Goal: Task Accomplishment & Management: Complete application form

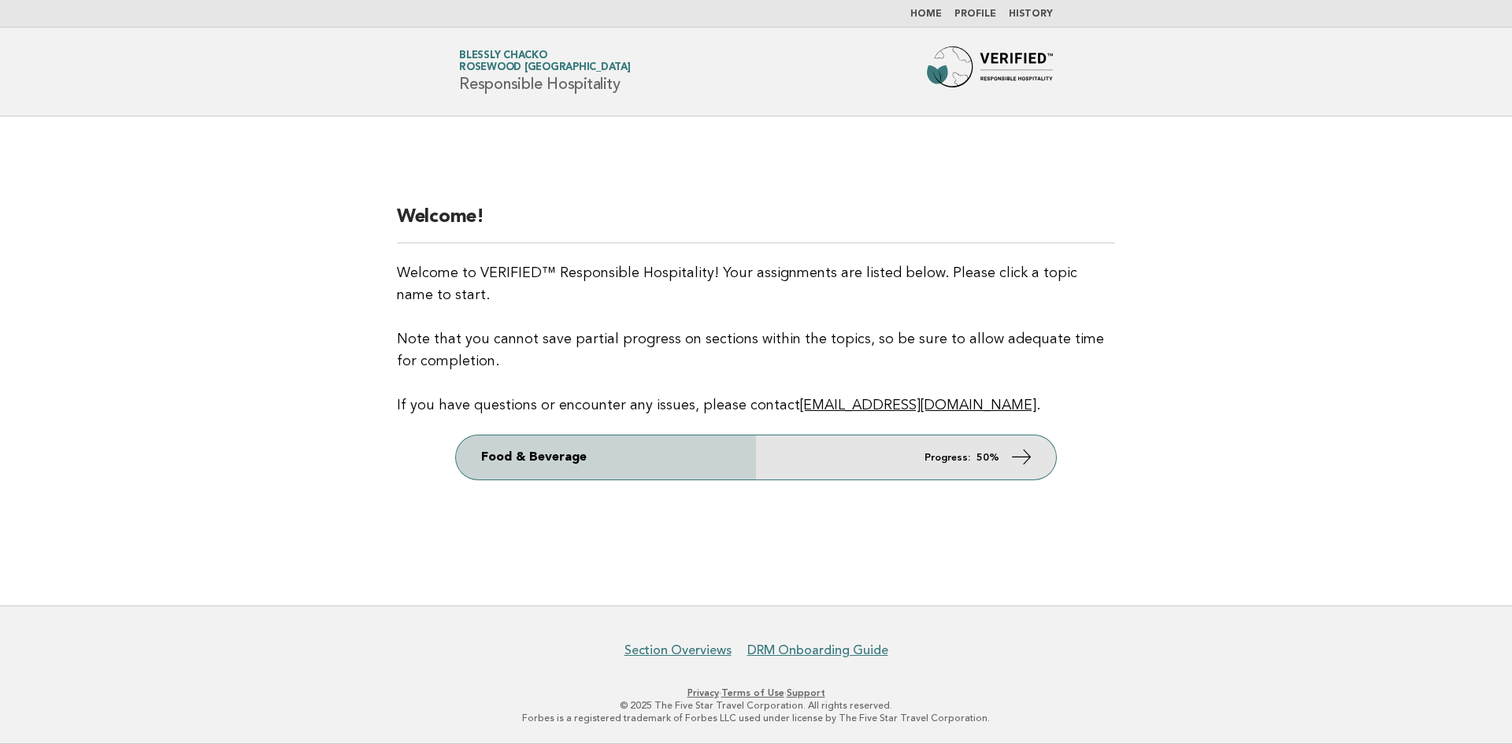
click at [794, 463] on link "Food & Beverage Progress: 50%" at bounding box center [756, 457] width 600 height 44
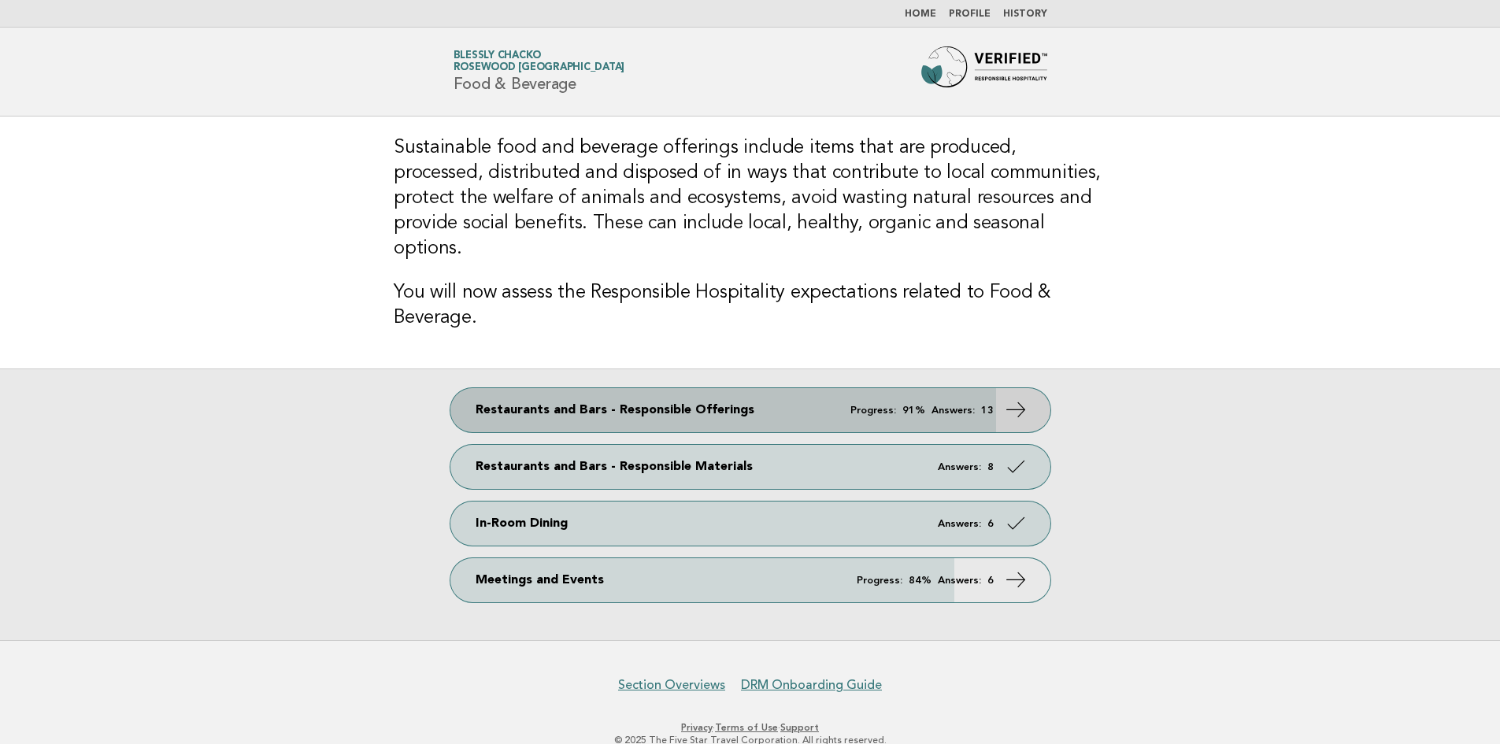
click at [841, 388] on link "Restaurants and Bars - Responsible Offerings Progress: 91% Answers: 13" at bounding box center [750, 410] width 600 height 44
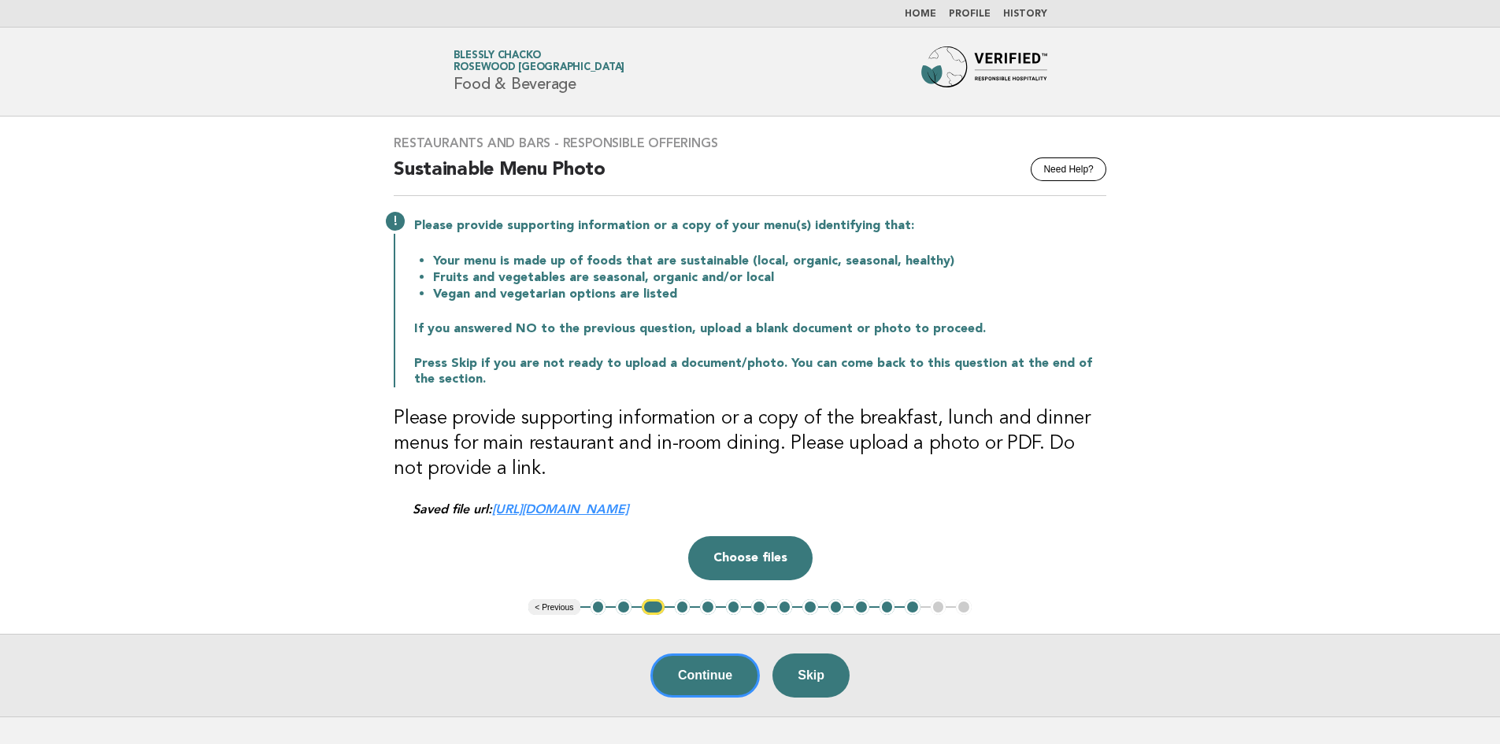
click at [598, 608] on button "1" at bounding box center [598, 607] width 16 height 16
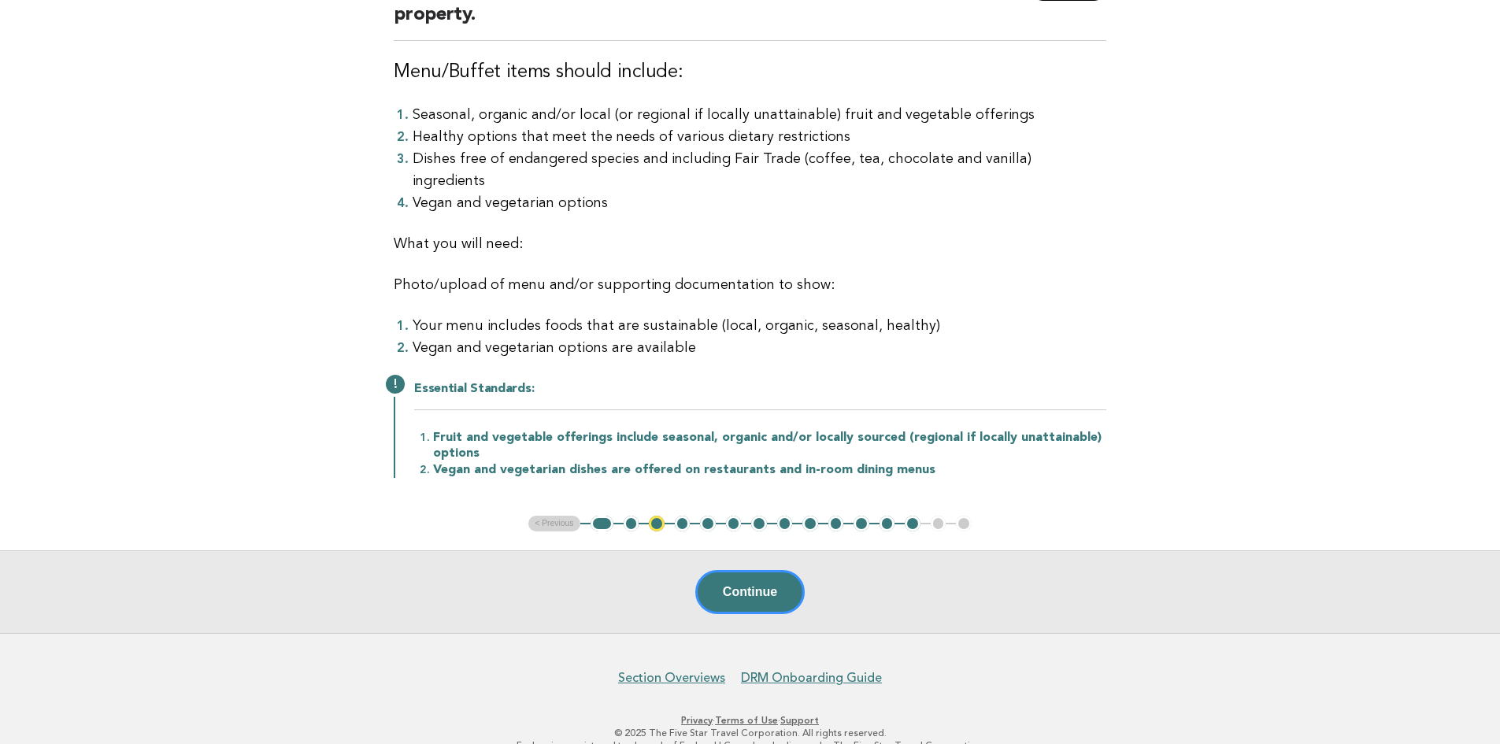
scroll to position [183, 0]
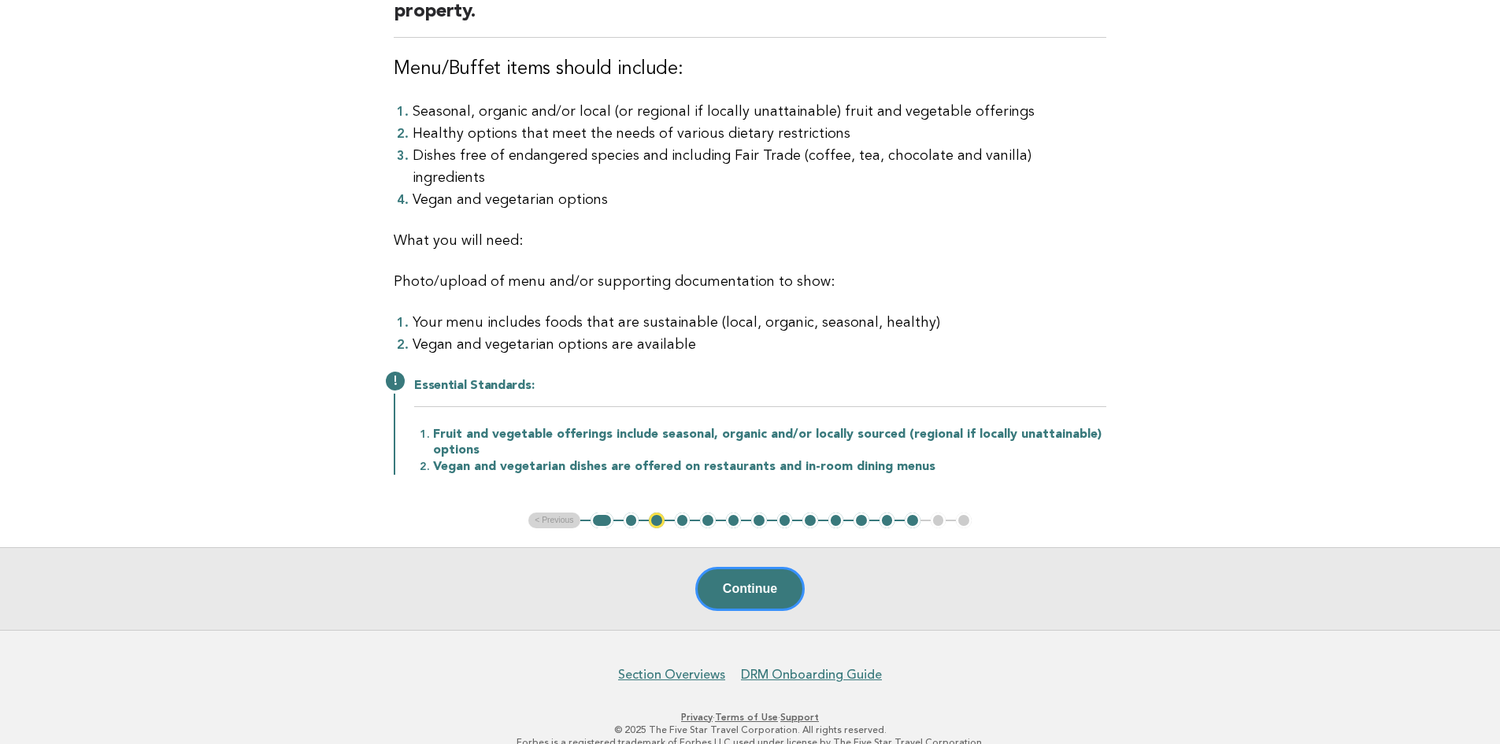
click at [604, 513] on button "1" at bounding box center [601, 521] width 23 height 16
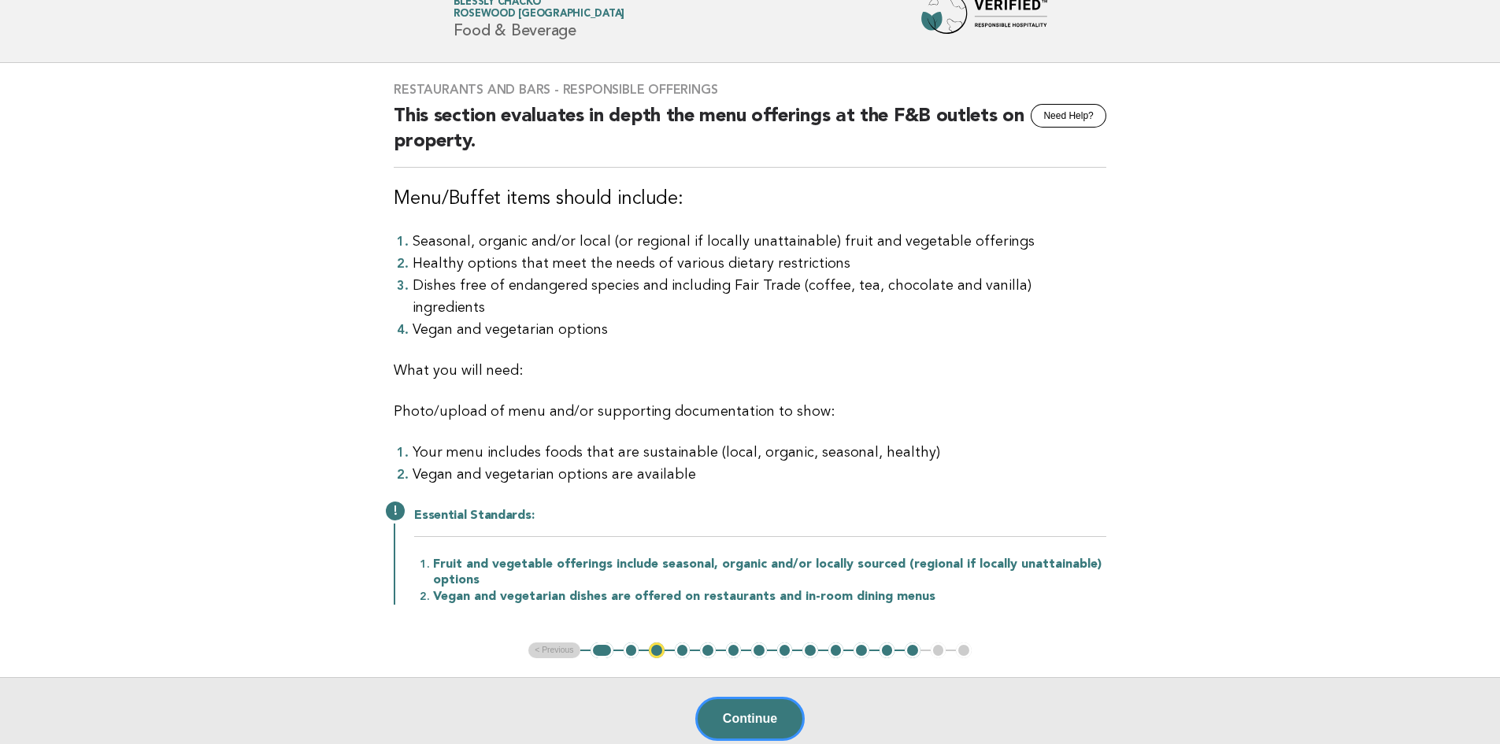
scroll to position [79, 0]
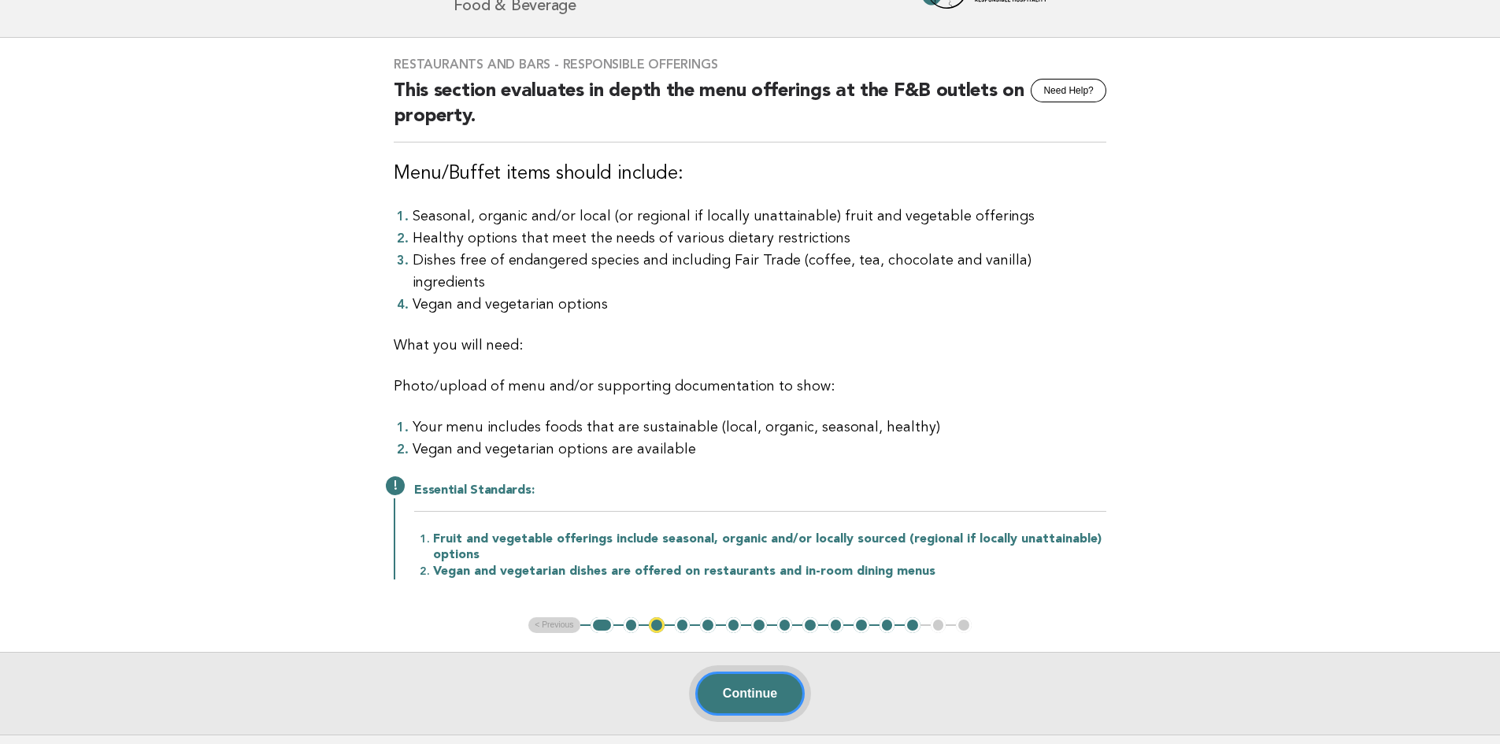
click at [719, 672] on button "Continue" at bounding box center [749, 694] width 109 height 44
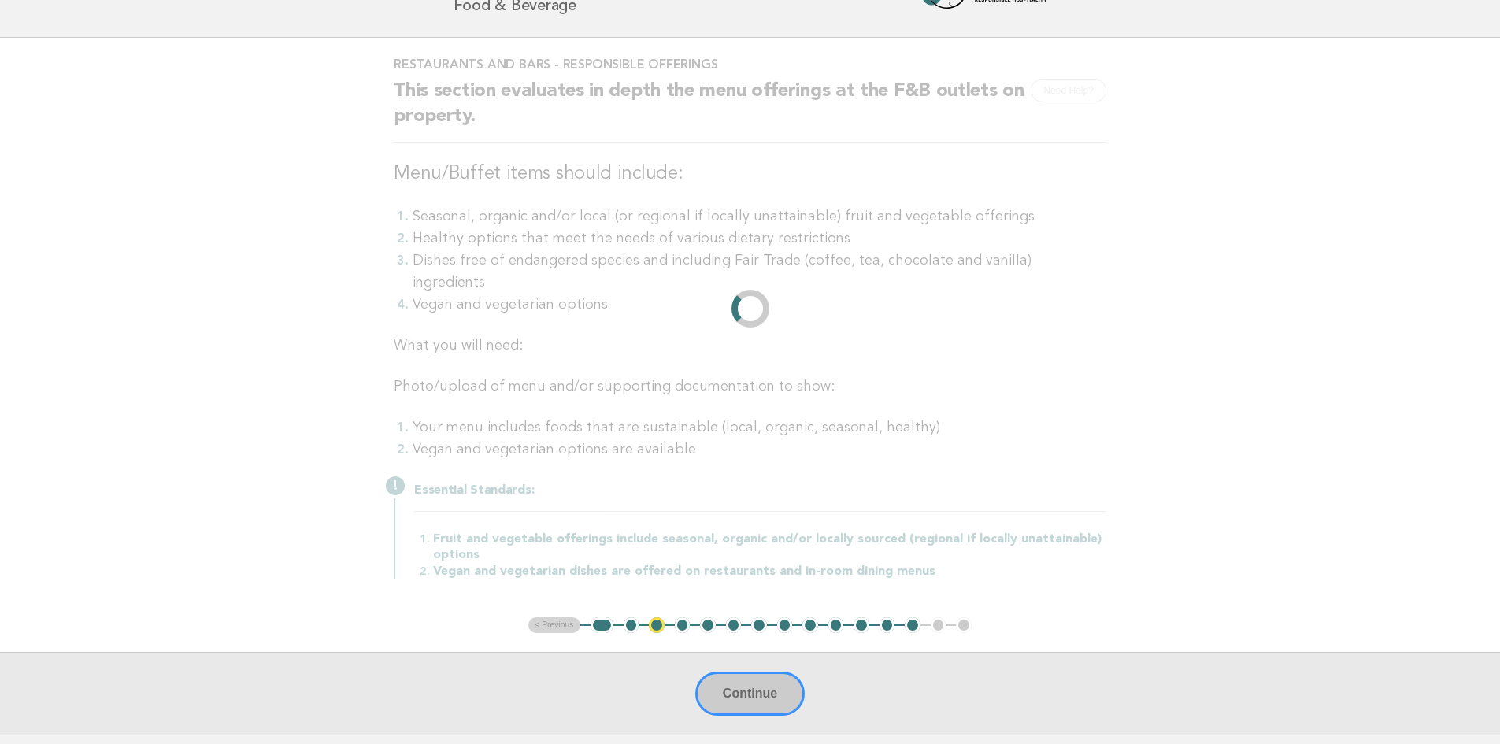
scroll to position [0, 0]
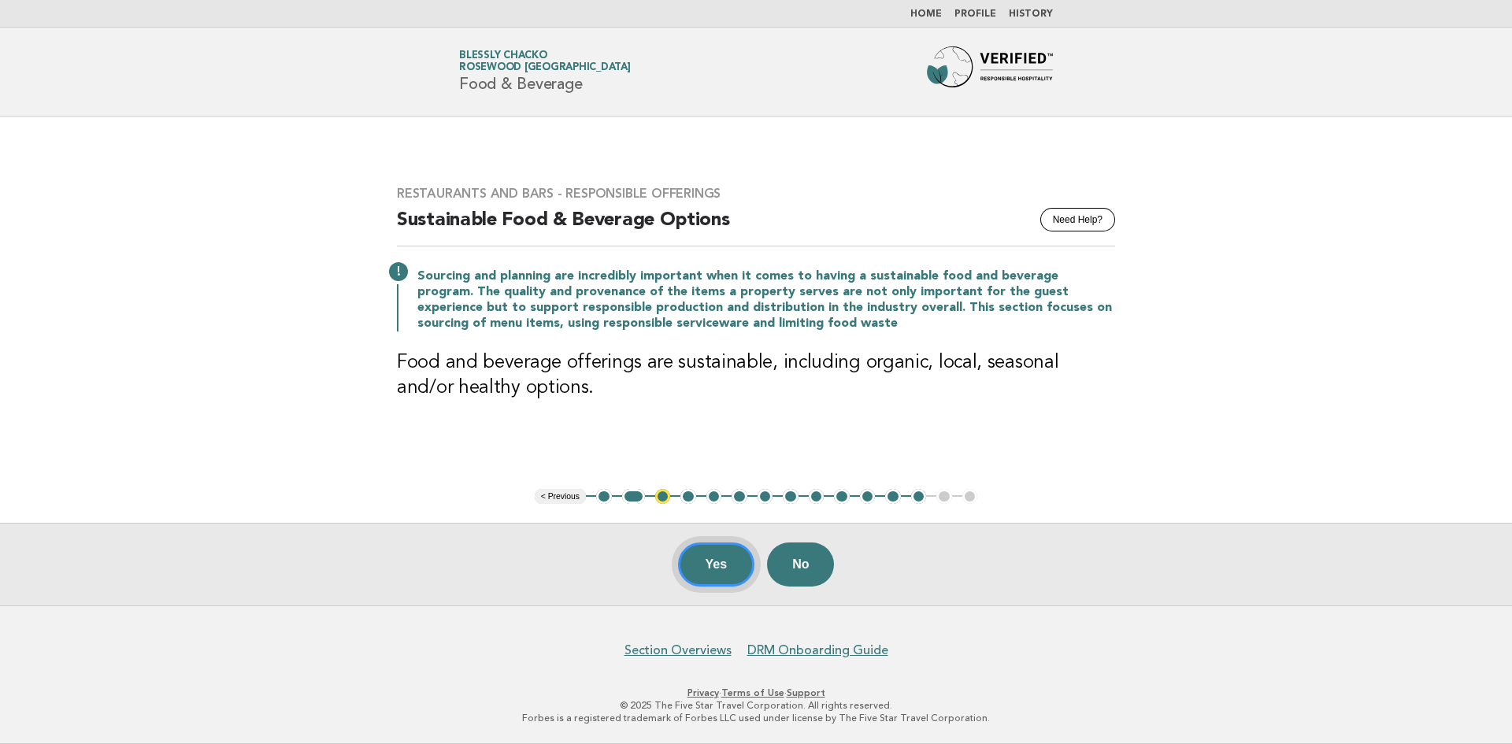
click at [715, 574] on button "Yes" at bounding box center [716, 564] width 77 height 44
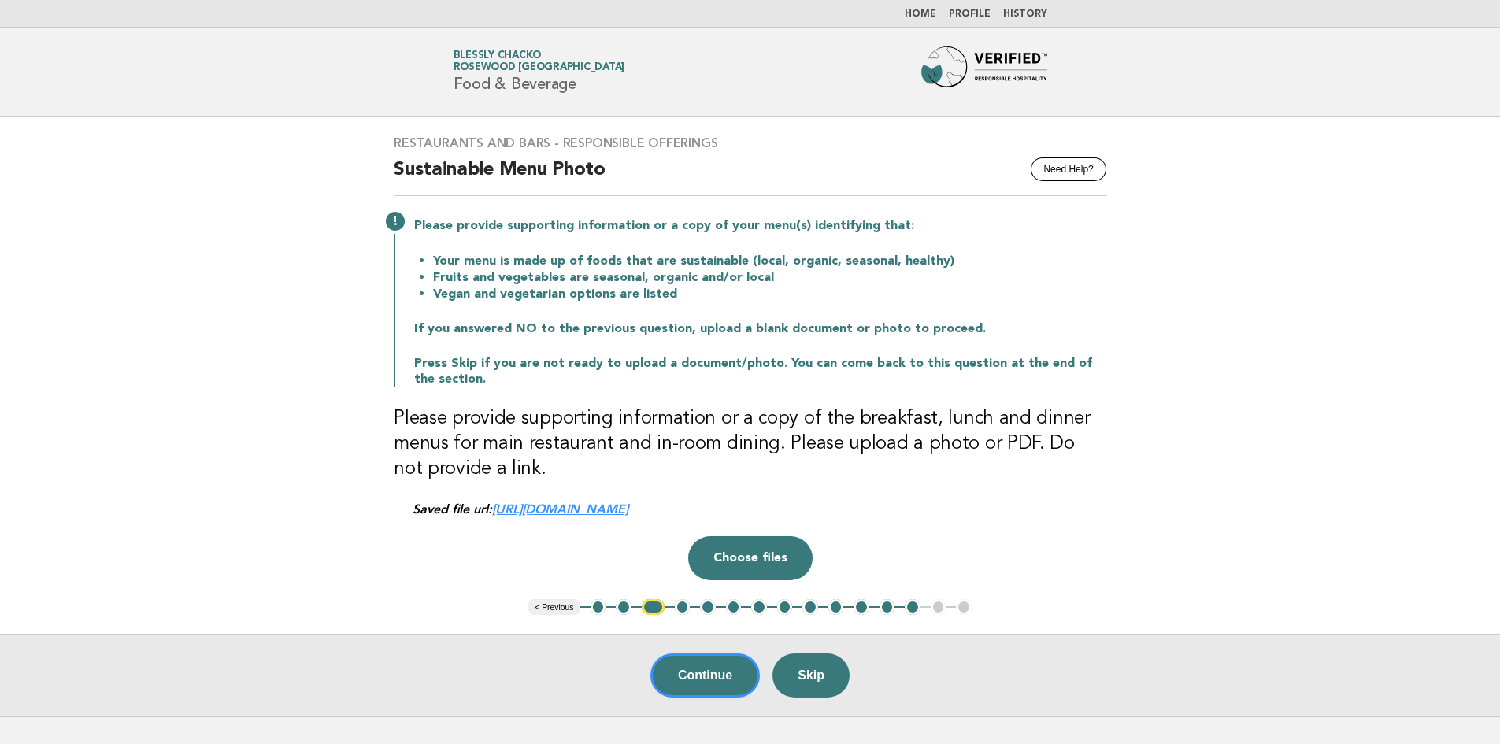
click at [628, 510] on link "https://be0idi9hwh.ucarecd.net/084eb4e2-37d4-4284-b435-11621ab60b72~1/" at bounding box center [560, 508] width 136 height 15
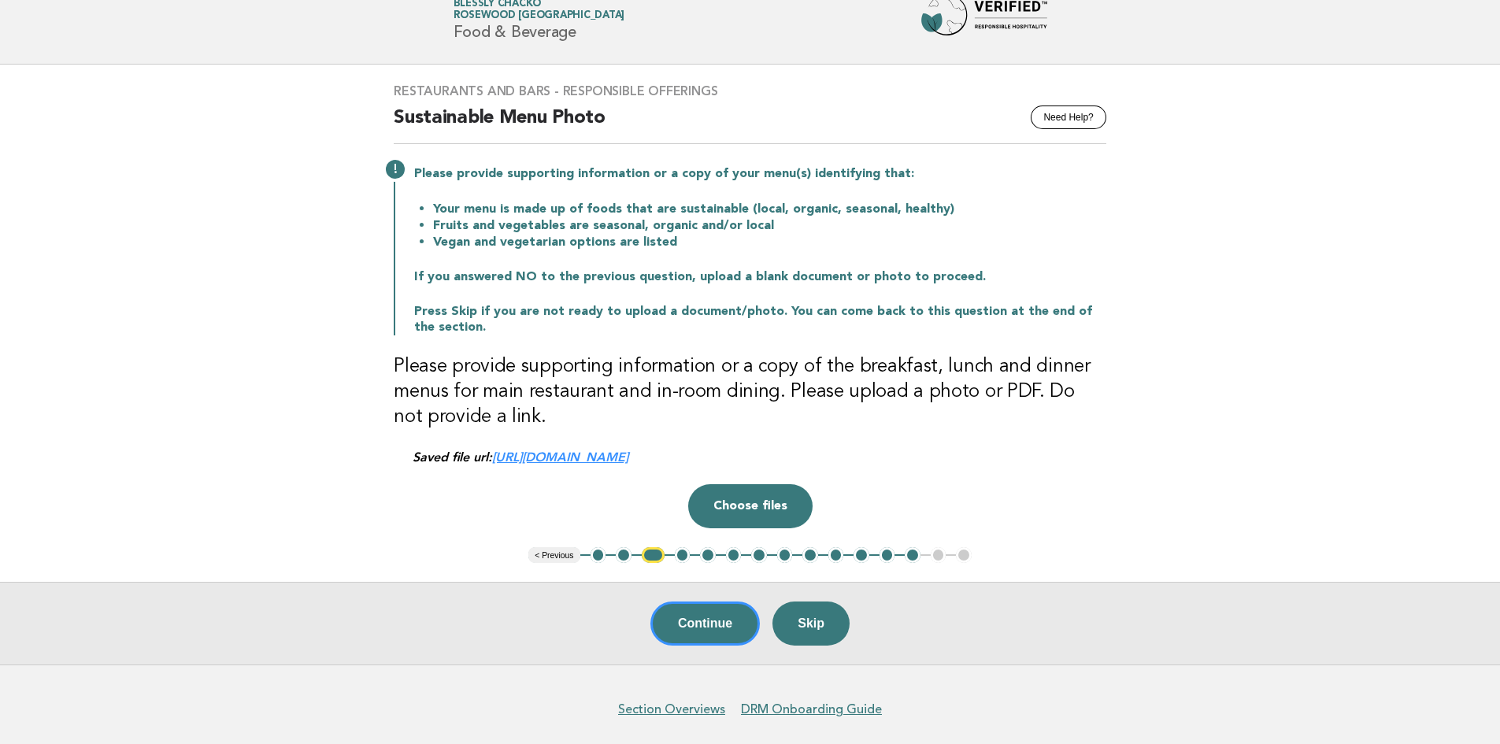
scroll to position [79, 0]
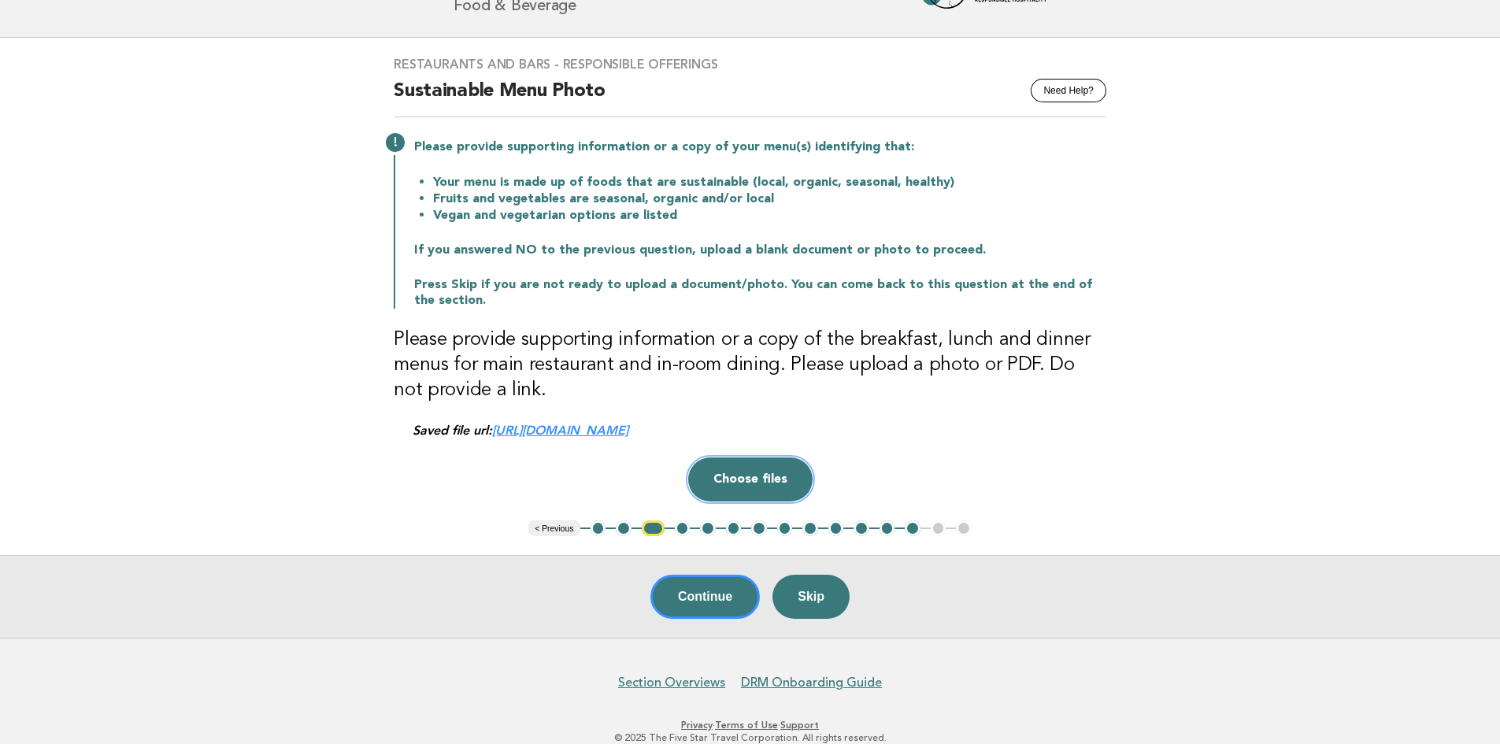
click at [721, 480] on button "Choose files" at bounding box center [750, 479] width 124 height 44
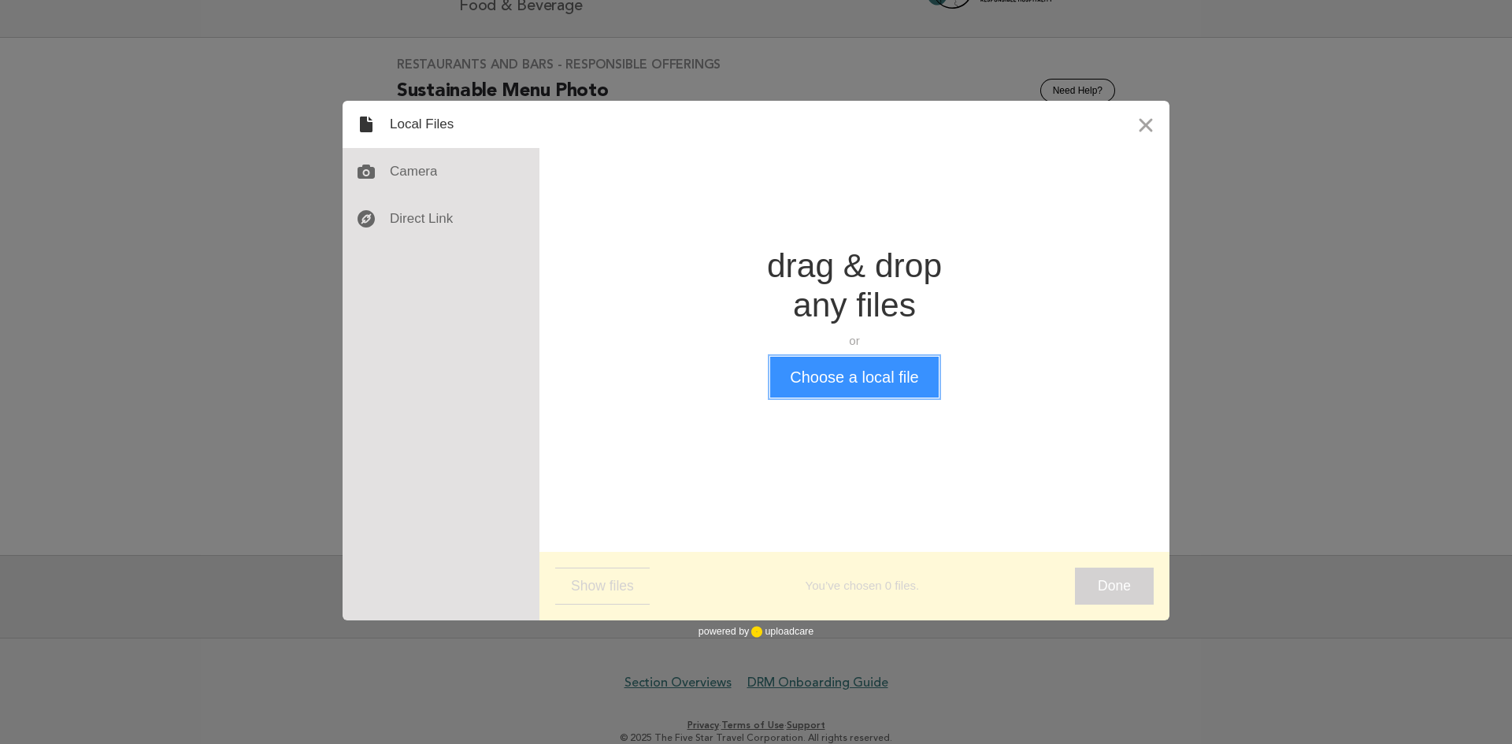
click at [880, 387] on button "Choose a local file" at bounding box center [854, 377] width 168 height 41
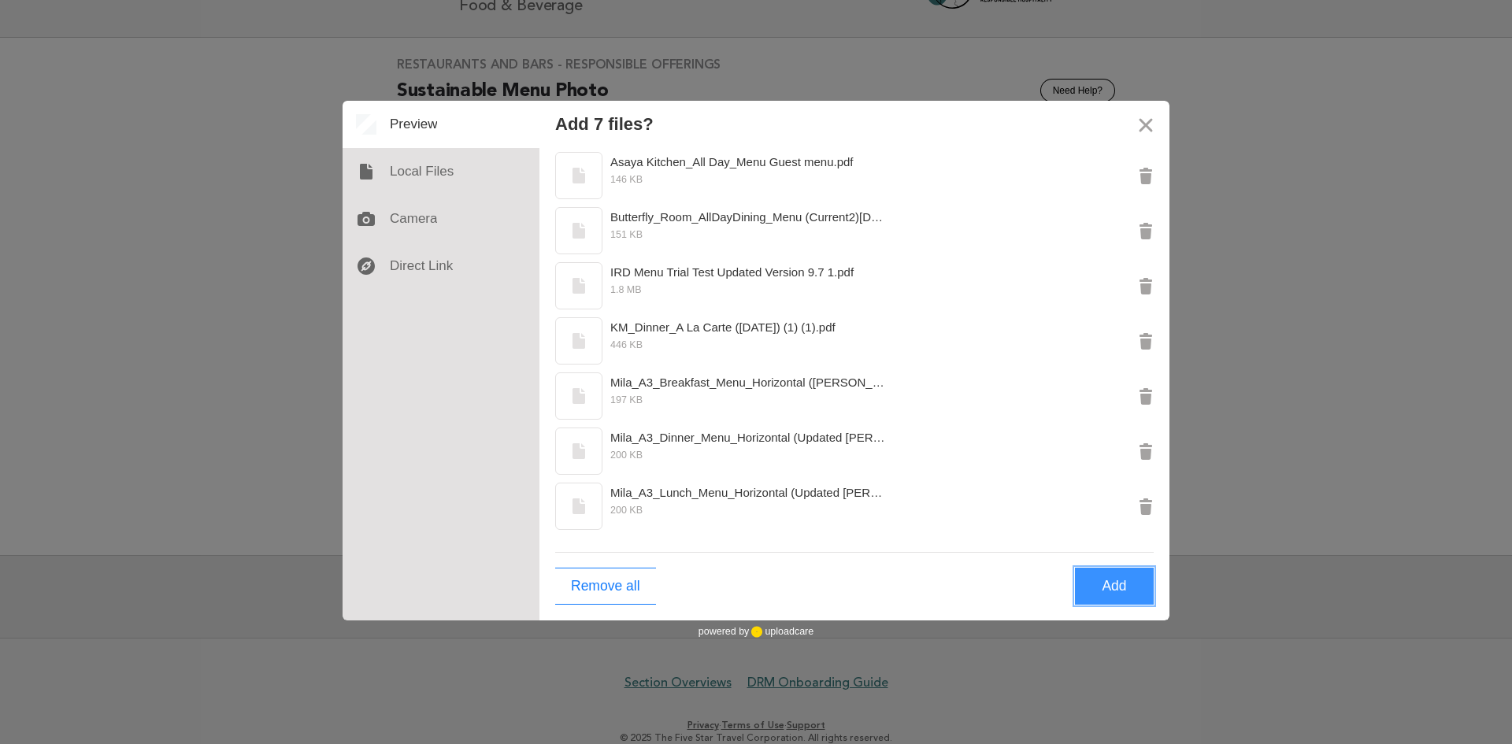
click at [1124, 578] on button "Add" at bounding box center [1114, 586] width 79 height 37
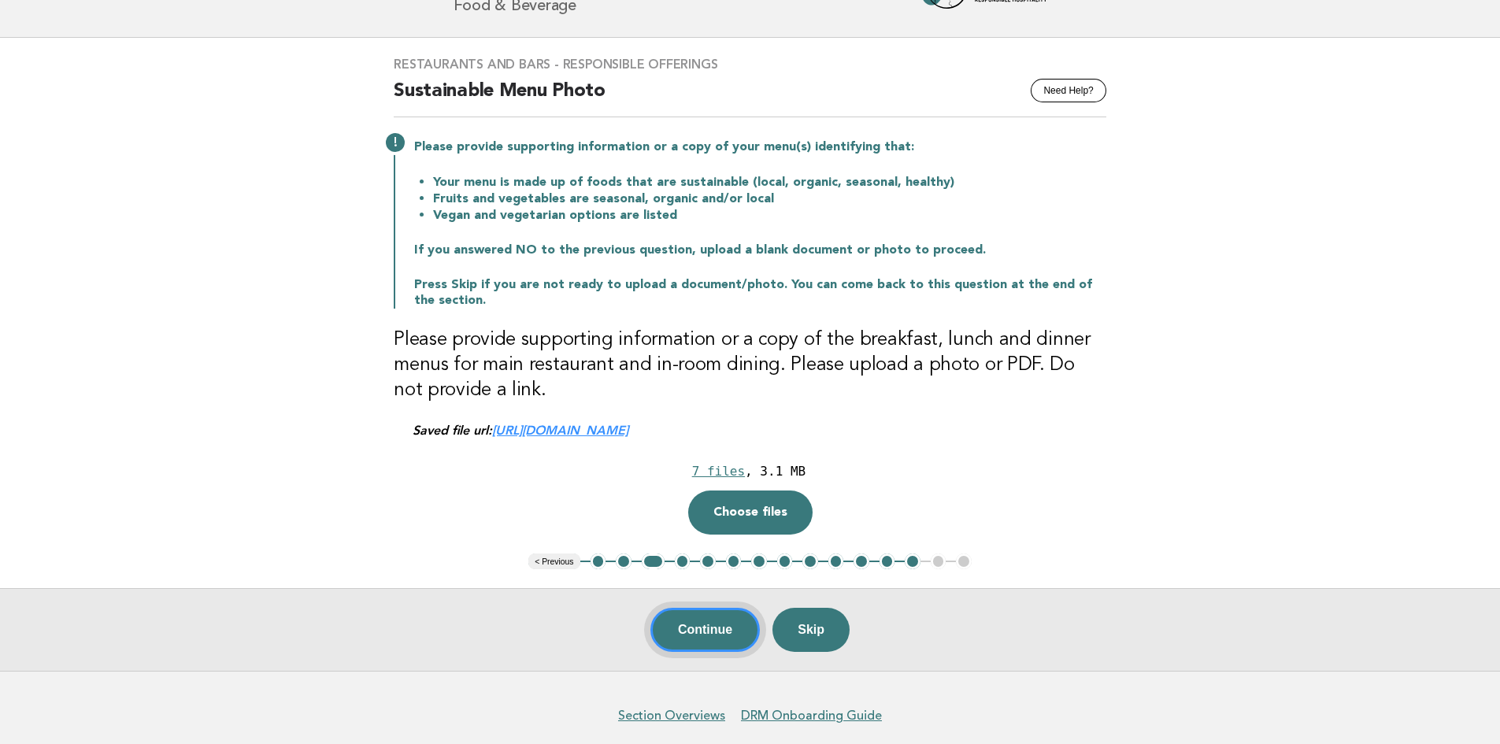
click at [705, 637] on button "Continue" at bounding box center [704, 630] width 109 height 44
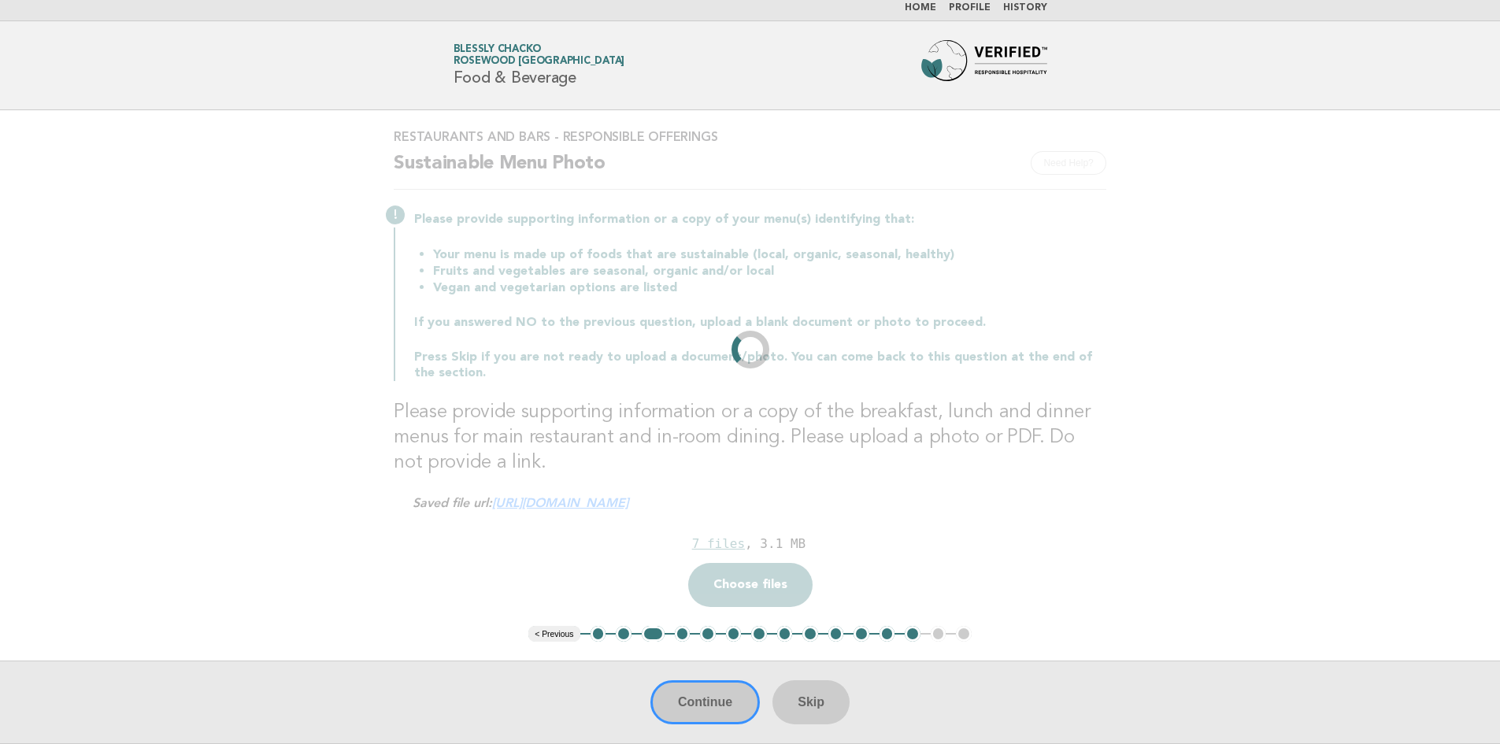
scroll to position [0, 0]
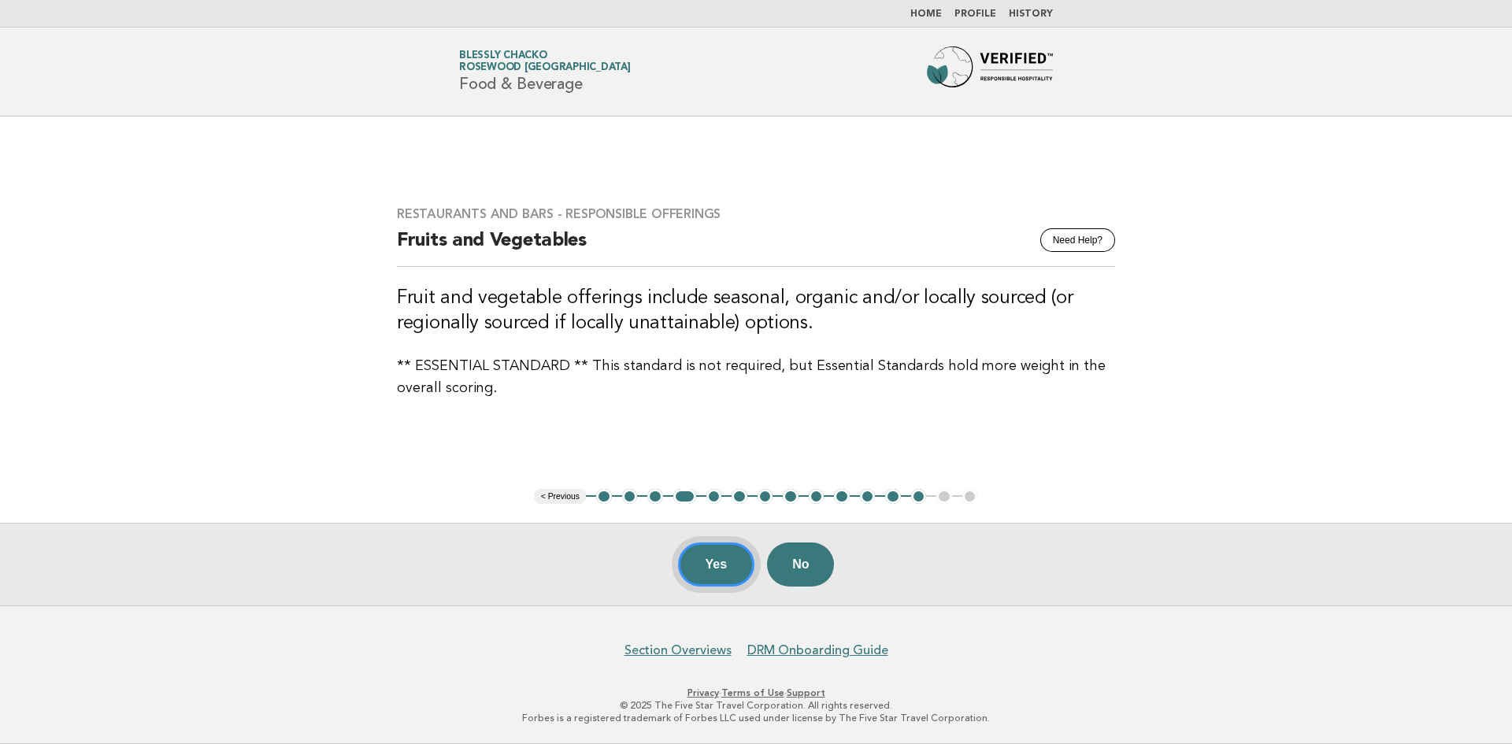
click at [706, 574] on button "Yes" at bounding box center [716, 564] width 77 height 44
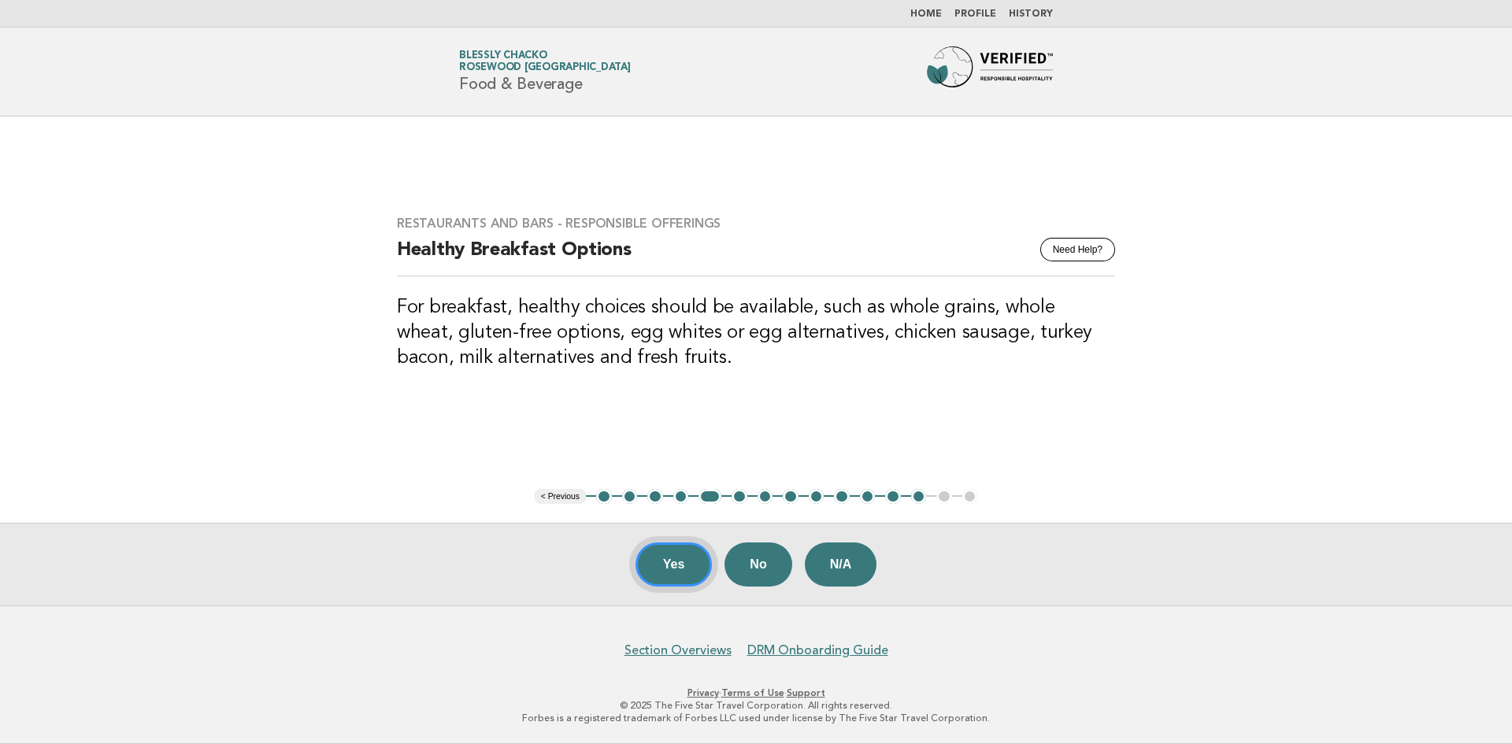
click at [664, 569] on button "Yes" at bounding box center [673, 564] width 77 height 44
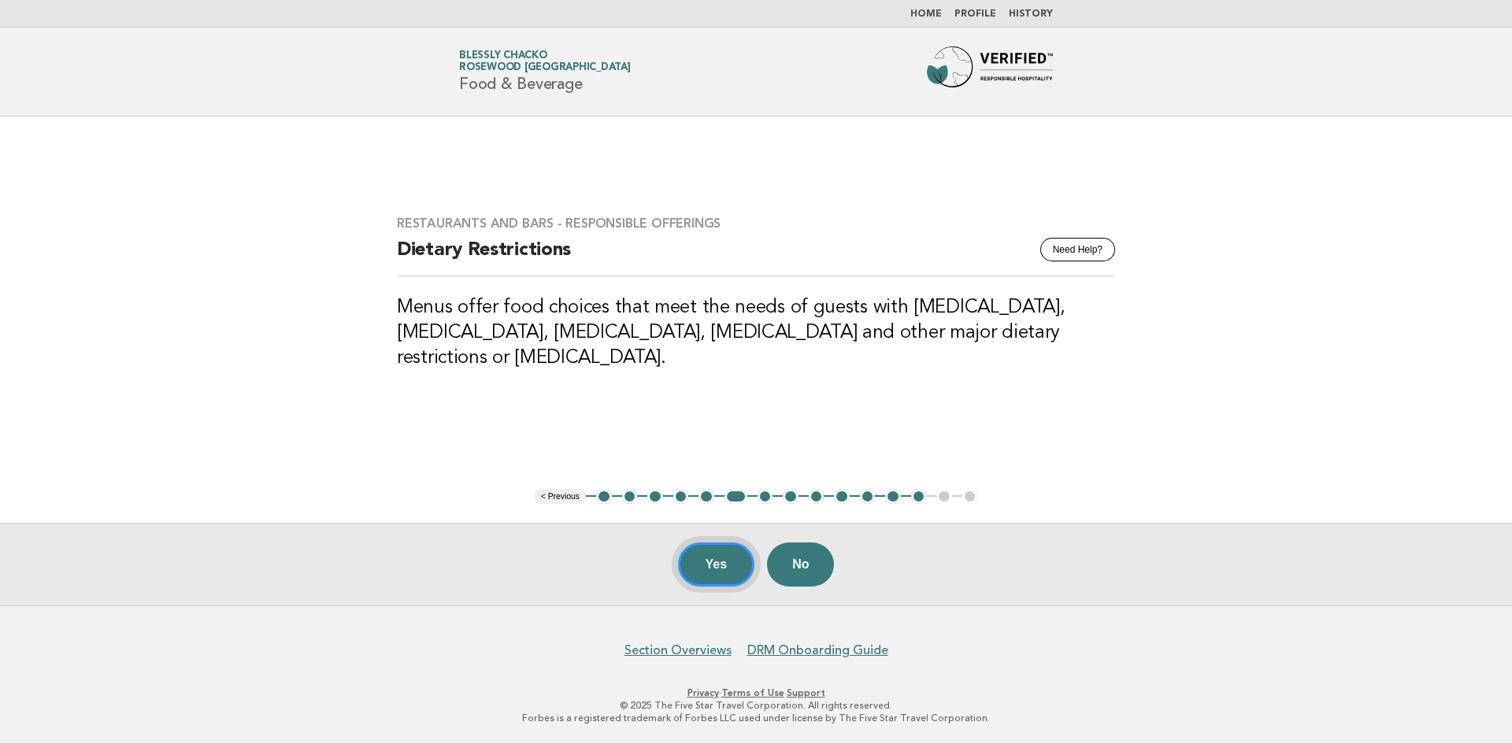
click at [700, 557] on button "Yes" at bounding box center [716, 564] width 77 height 44
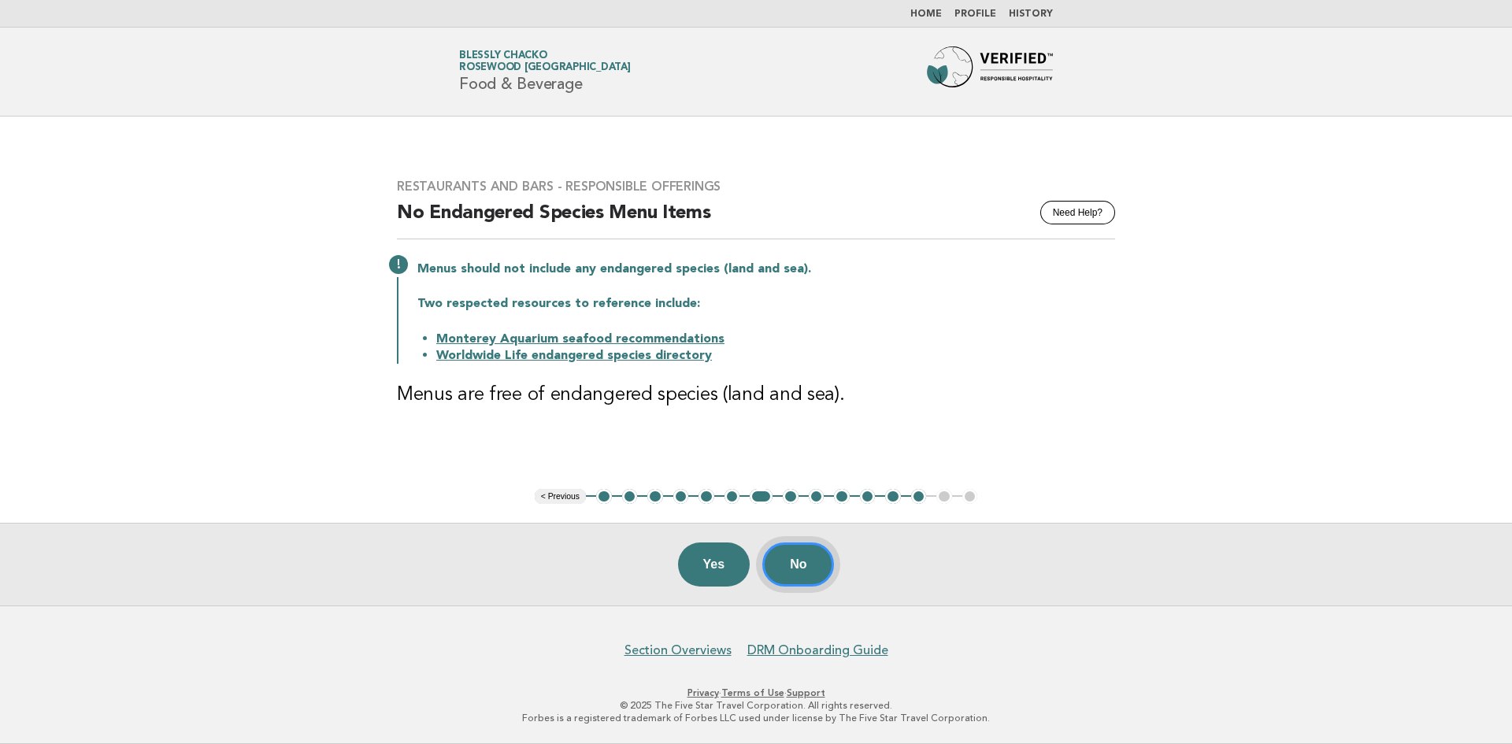
click at [801, 557] on button "No" at bounding box center [798, 564] width 72 height 44
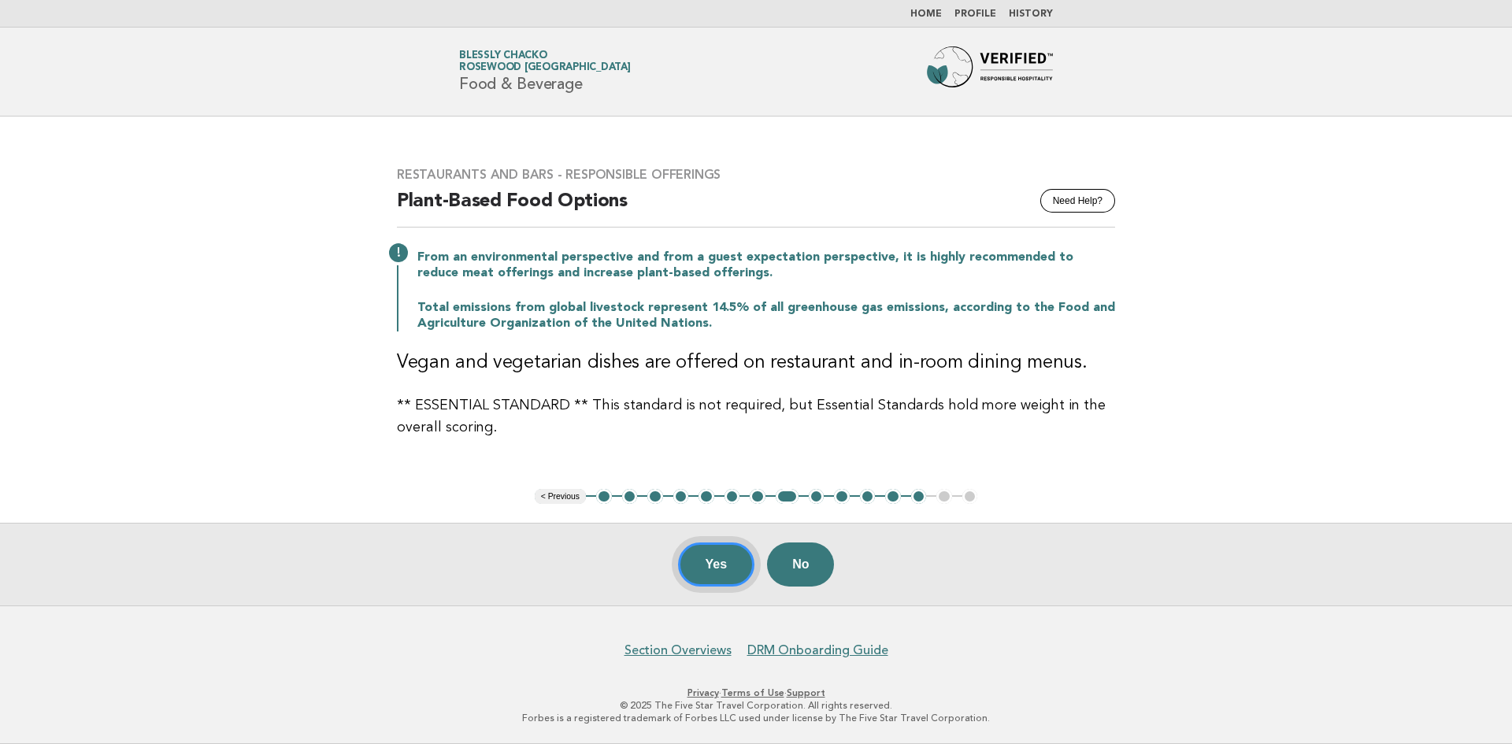
click at [723, 554] on button "Yes" at bounding box center [716, 564] width 77 height 44
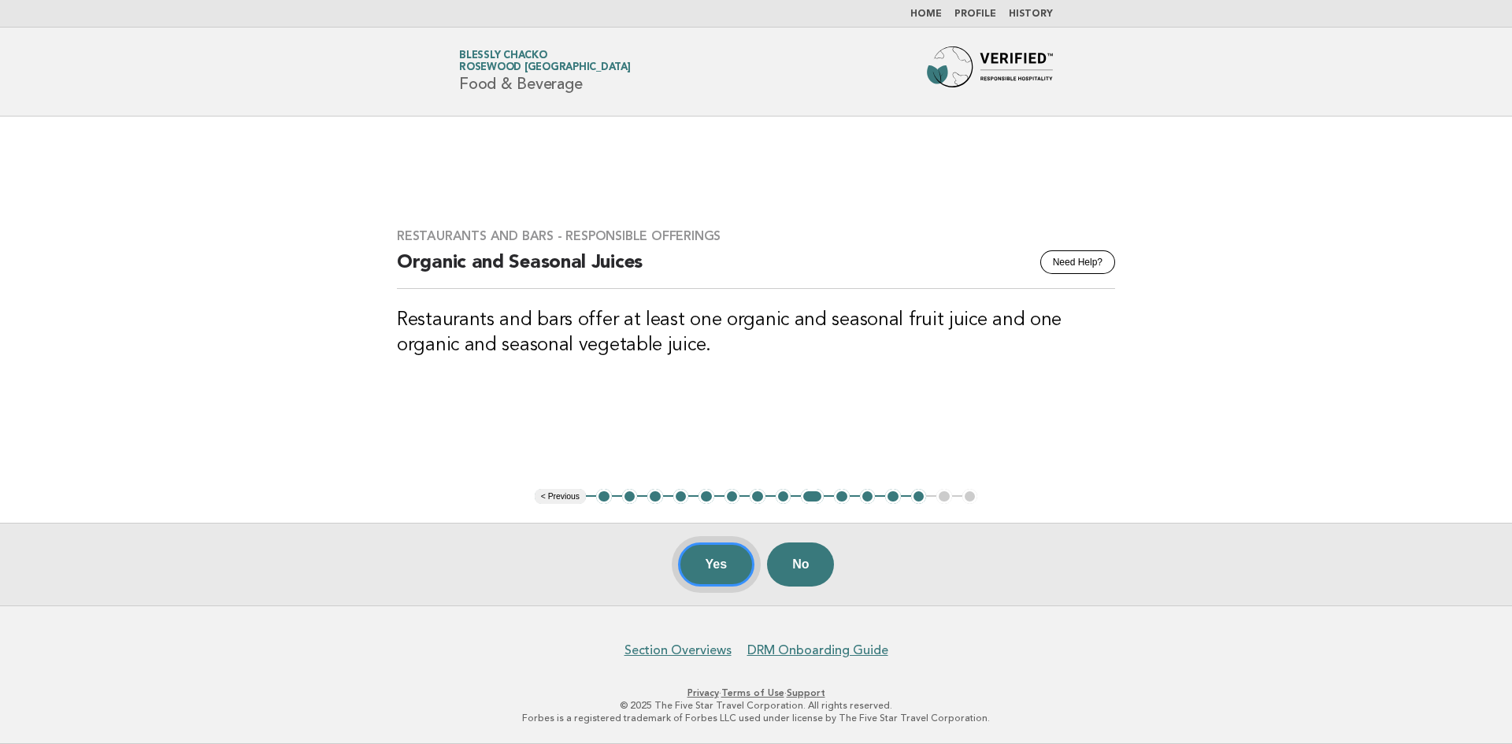
click at [724, 557] on button "Yes" at bounding box center [716, 564] width 77 height 44
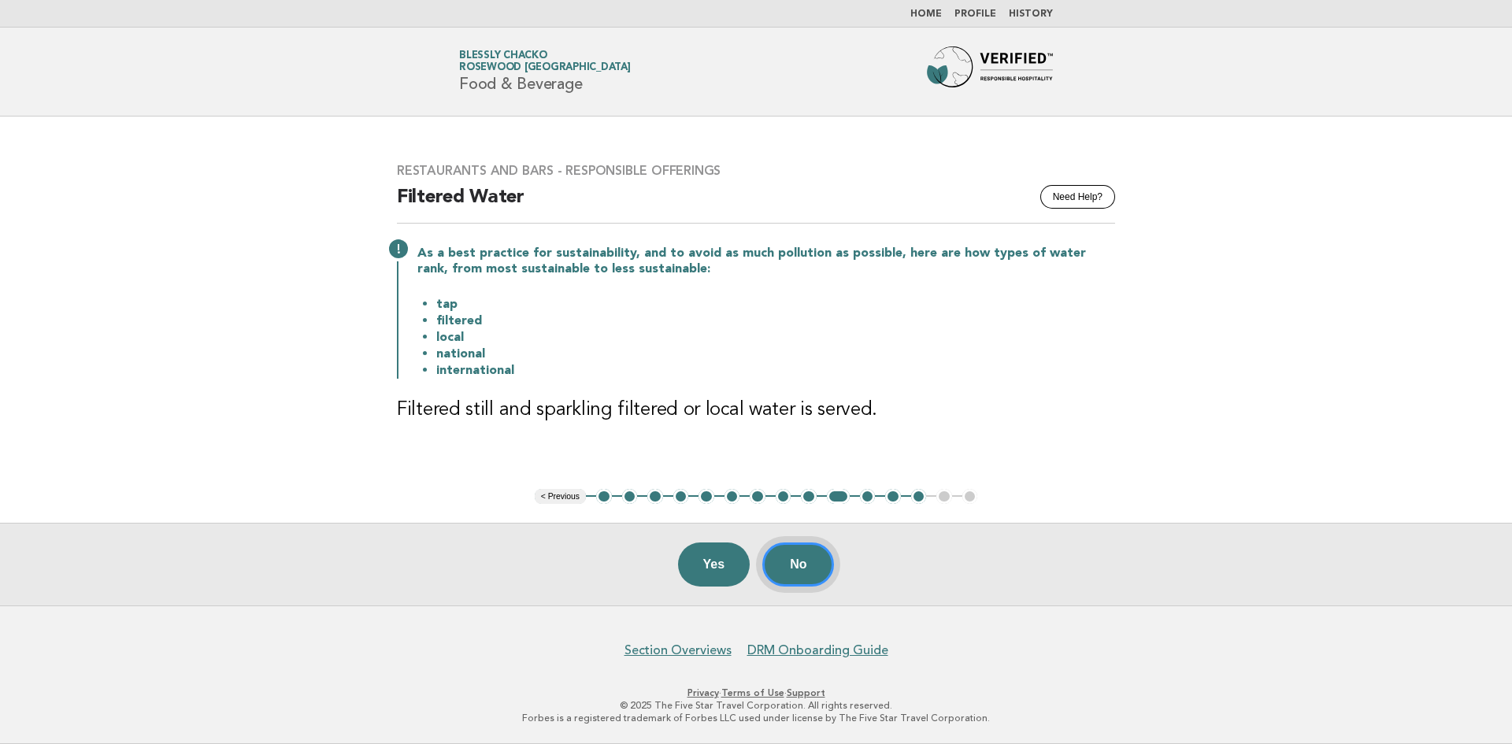
click at [779, 572] on button "No" at bounding box center [798, 564] width 72 height 44
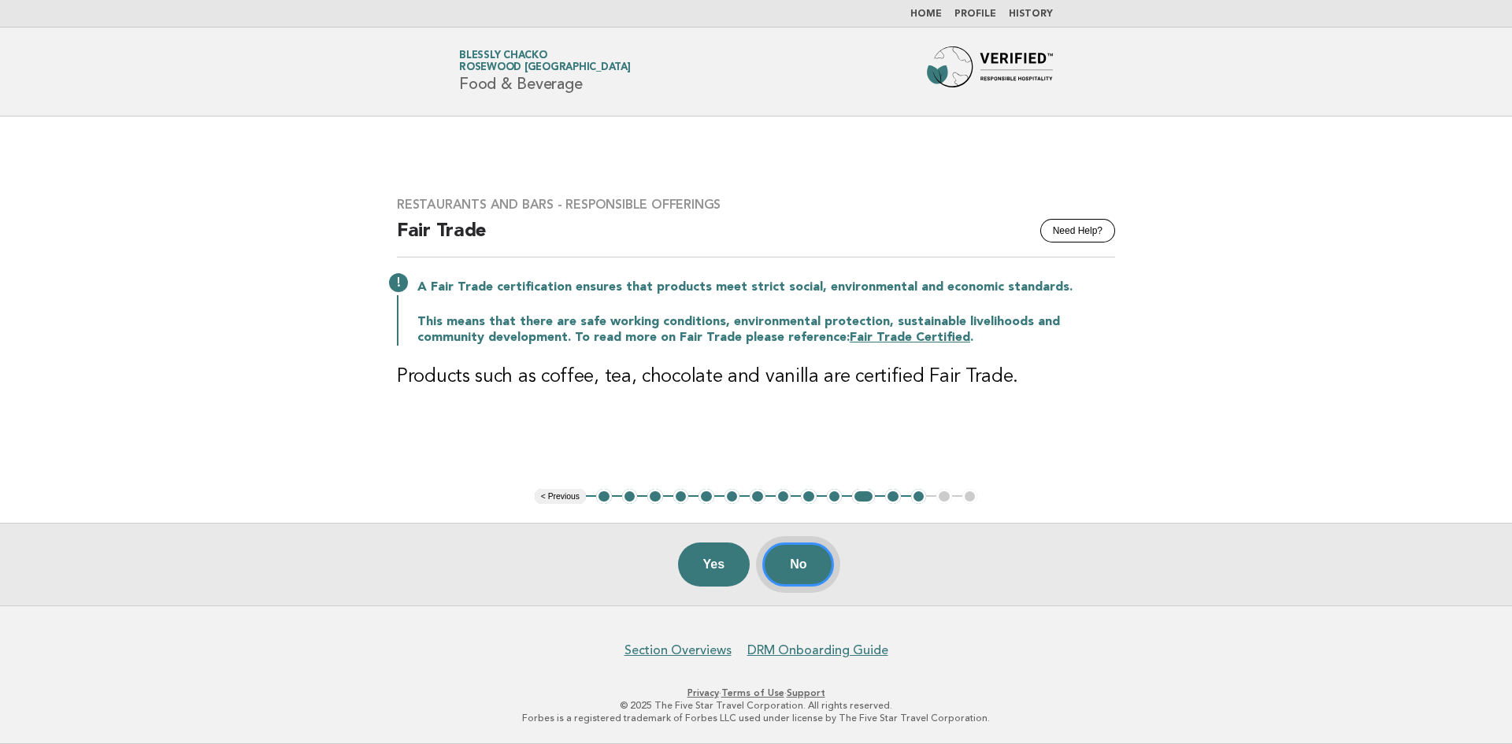
click at [779, 572] on button "No" at bounding box center [798, 564] width 72 height 44
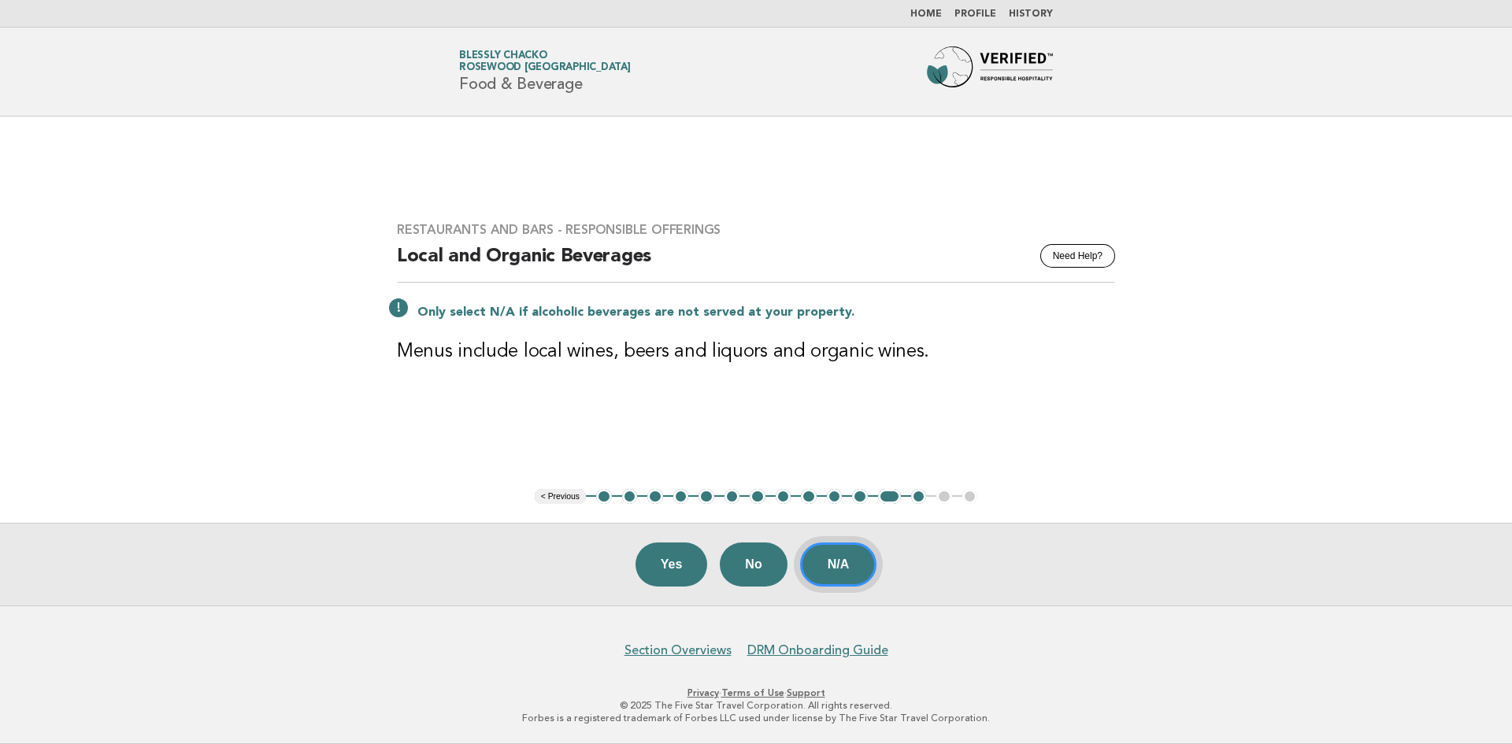
click at [846, 568] on button "N/A" at bounding box center [838, 564] width 77 height 44
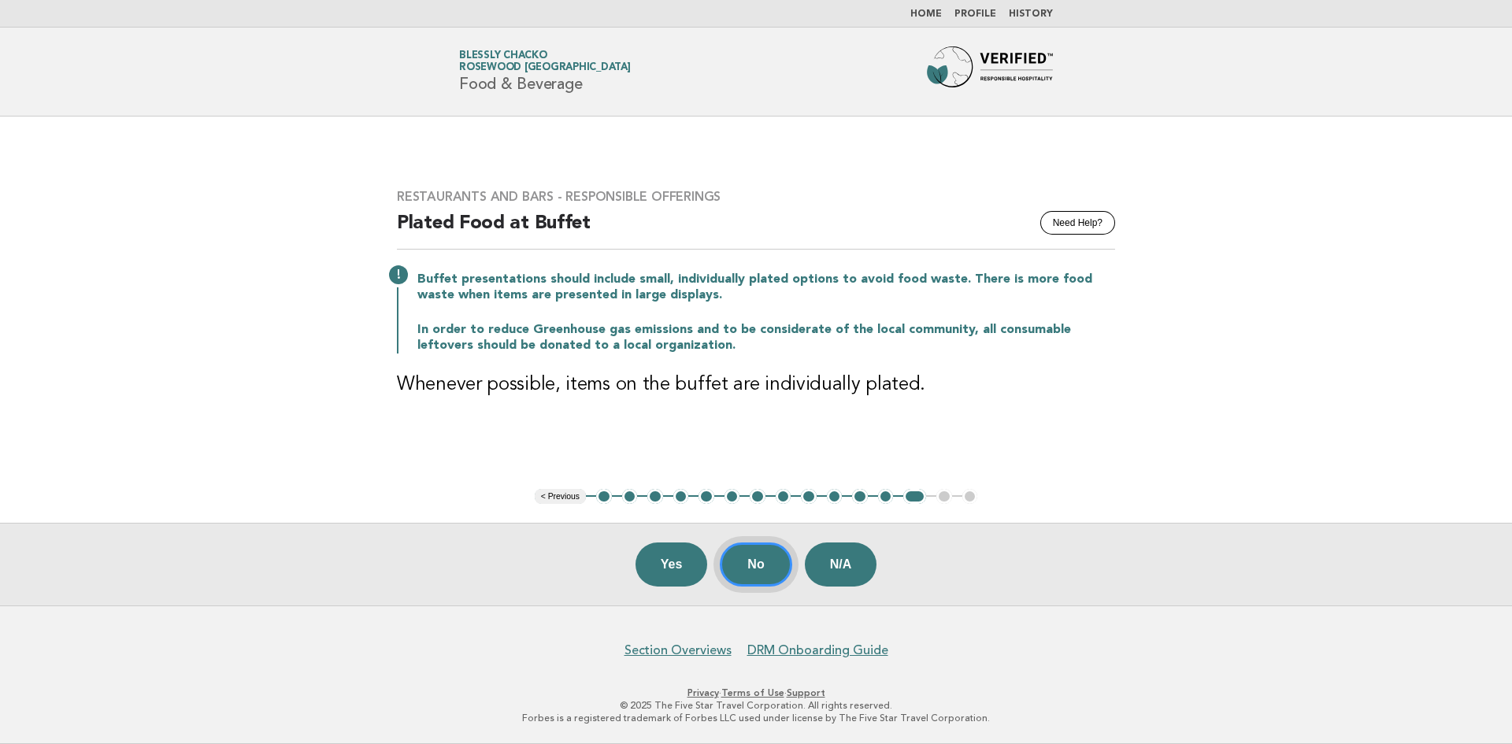
click at [763, 561] on button "No" at bounding box center [756, 564] width 72 height 44
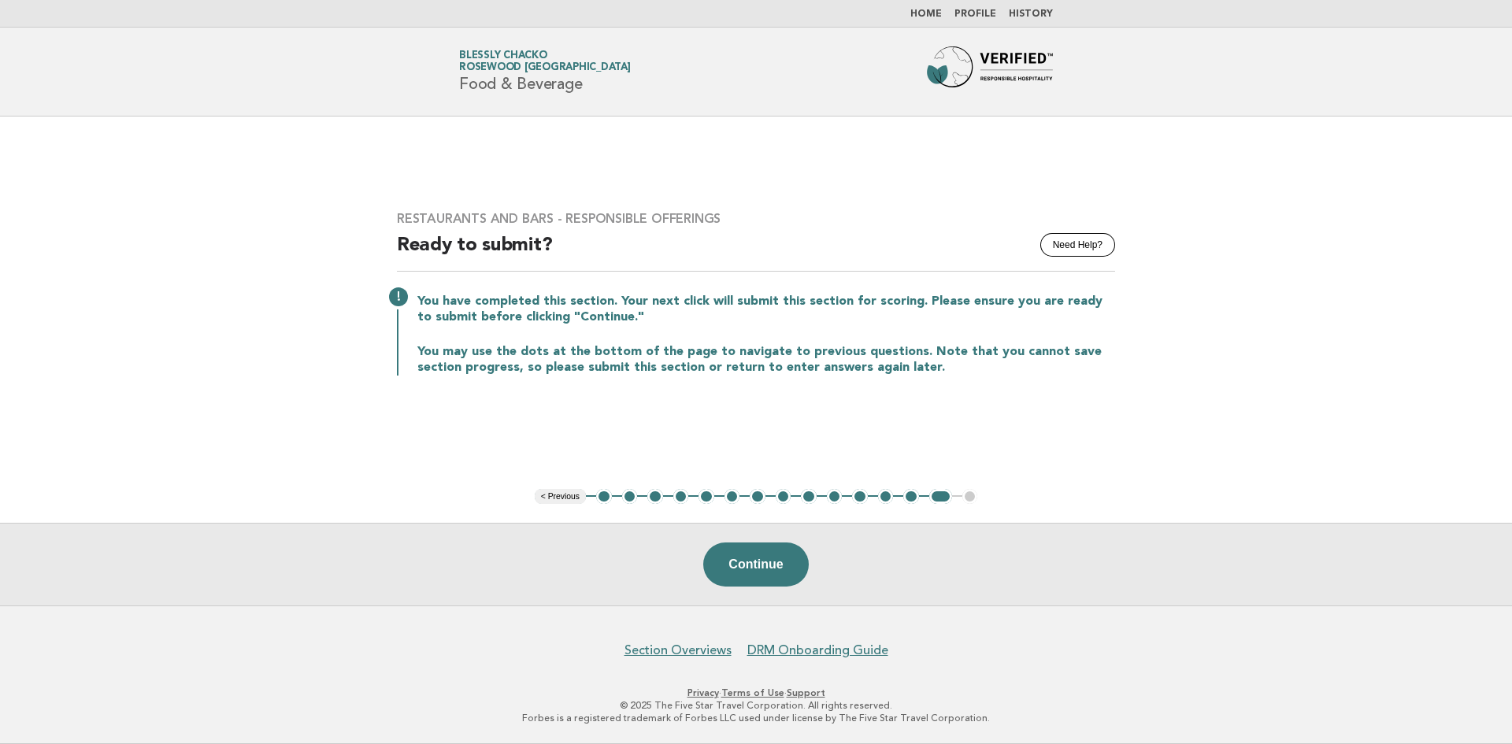
click at [763, 561] on button "Continue" at bounding box center [755, 564] width 105 height 44
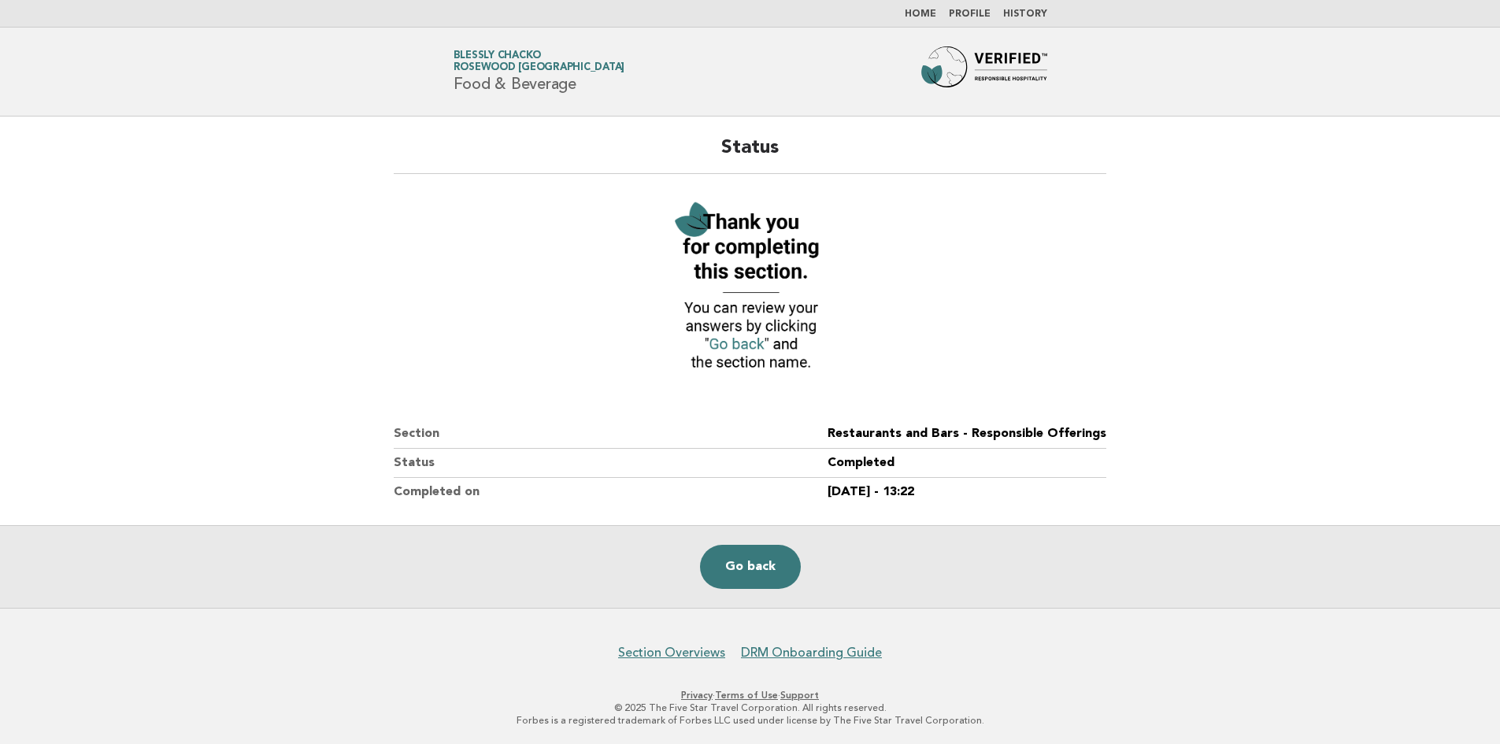
click at [931, 18] on link "Home" at bounding box center [920, 13] width 31 height 9
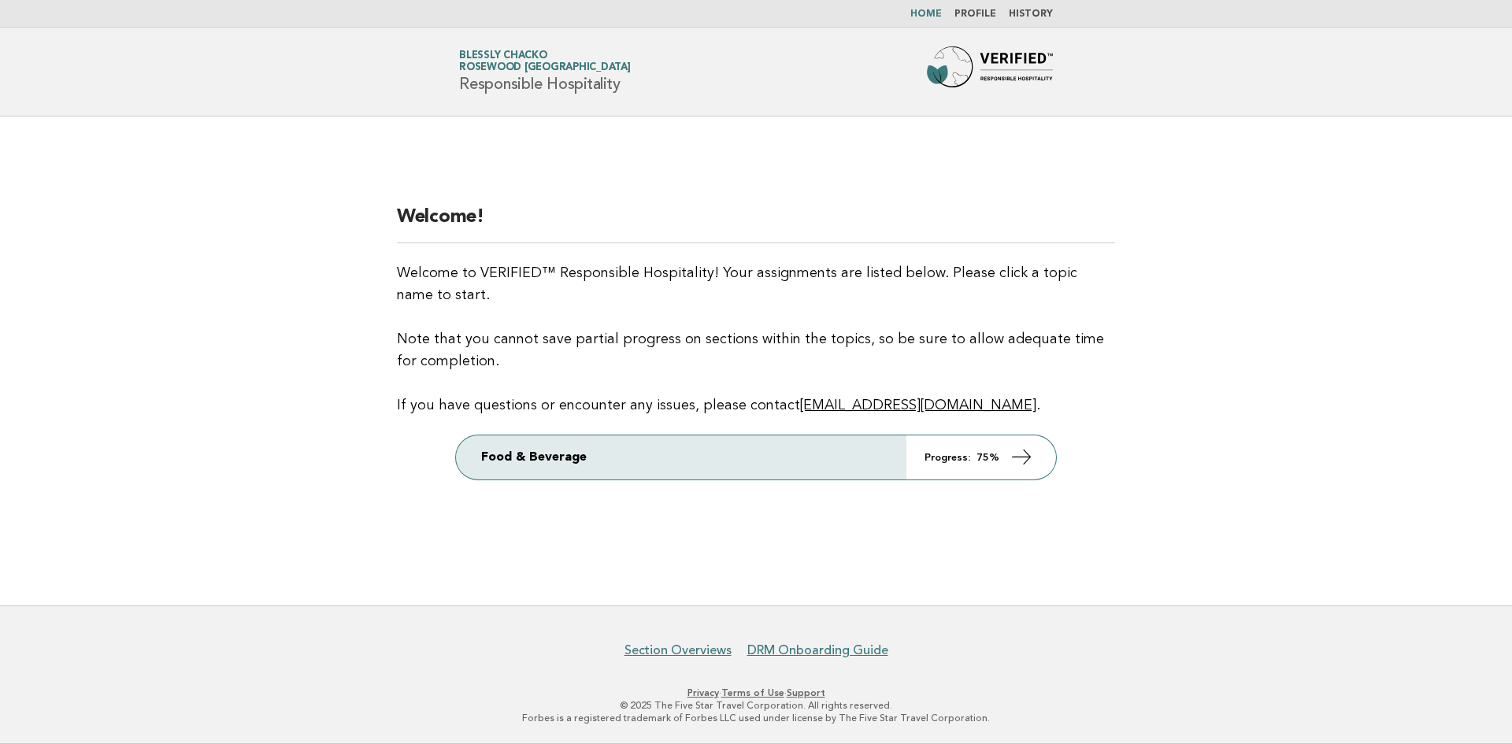
click at [934, 462] on em "Progress:" at bounding box center [947, 458] width 46 height 10
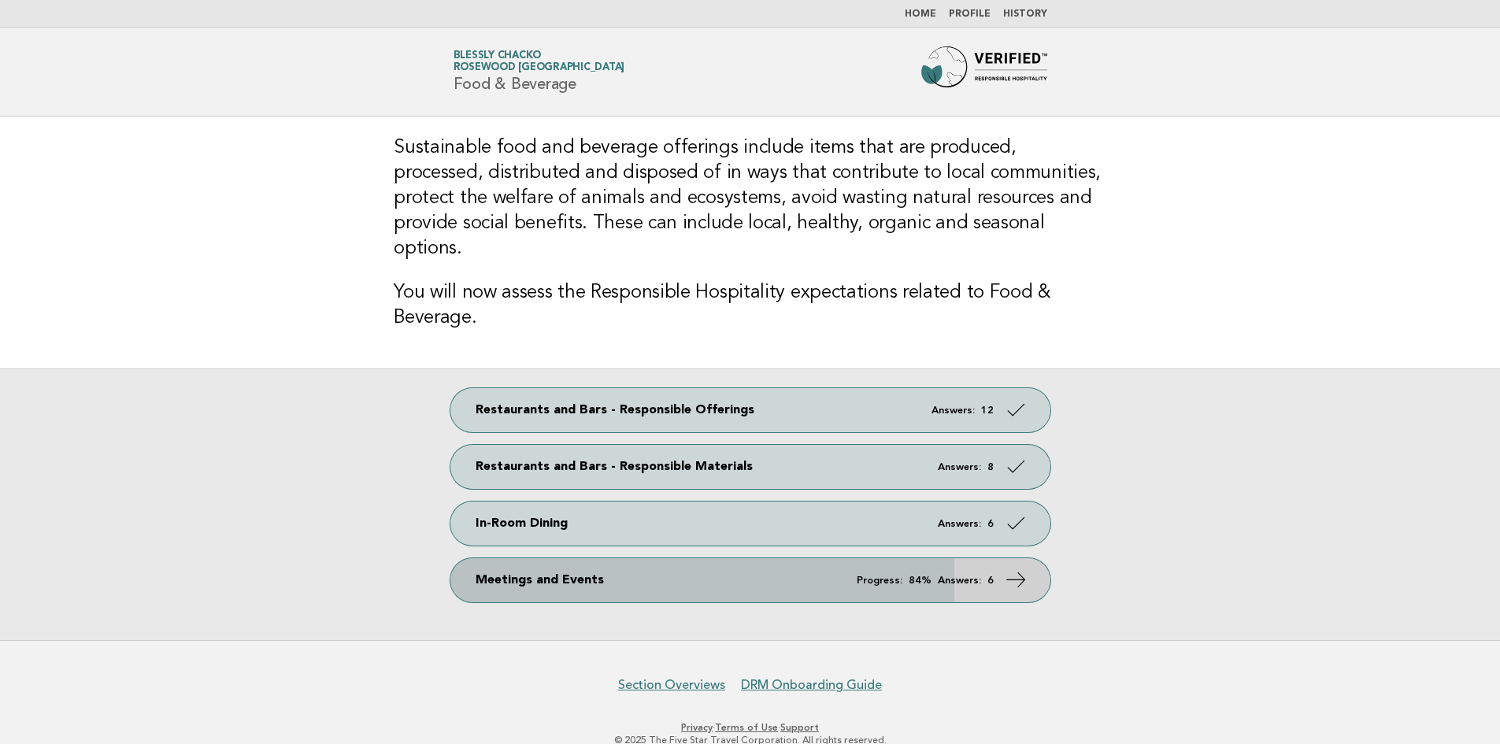
click at [783, 558] on link "Meetings and Events Progress: 84% Answers: 6" at bounding box center [750, 580] width 600 height 44
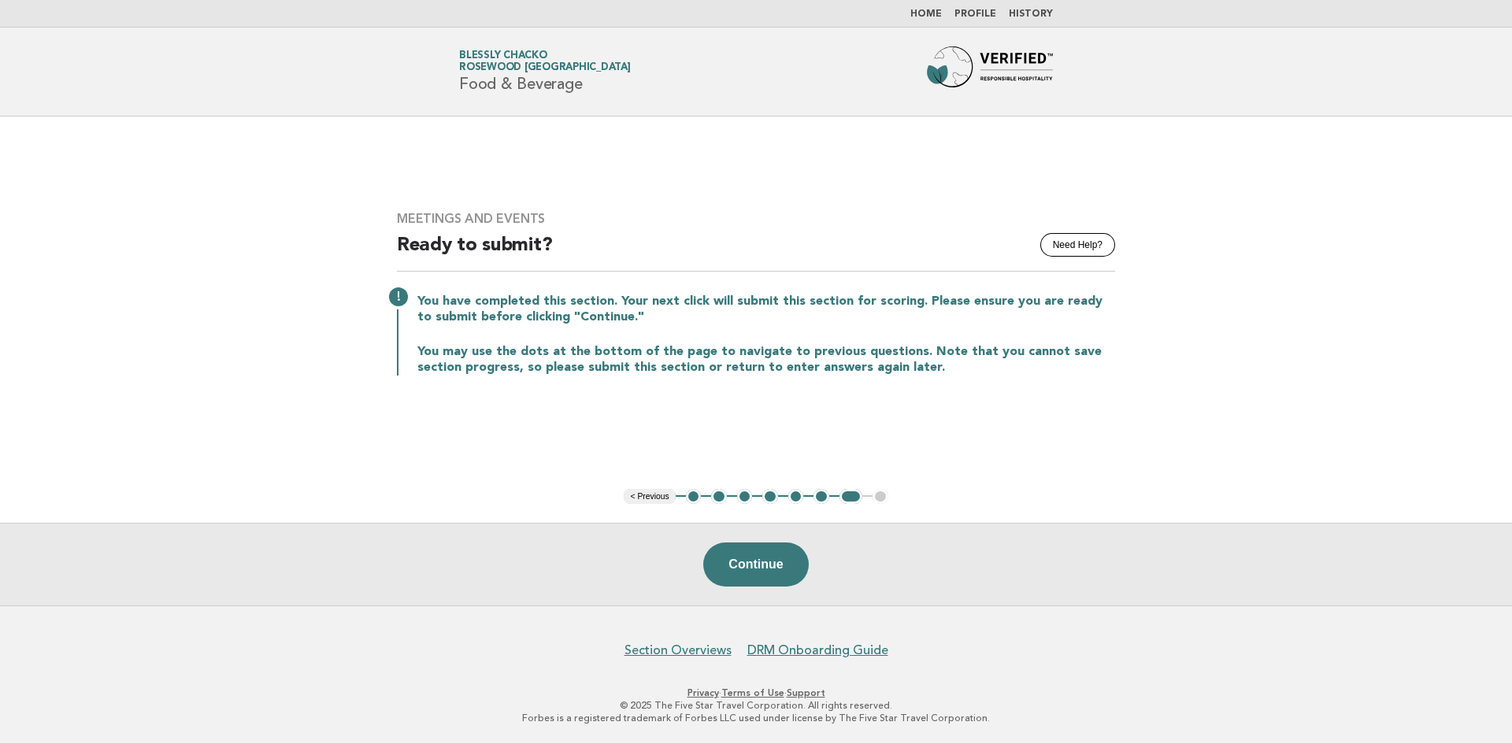
click at [698, 496] on button "1" at bounding box center [694, 497] width 16 height 16
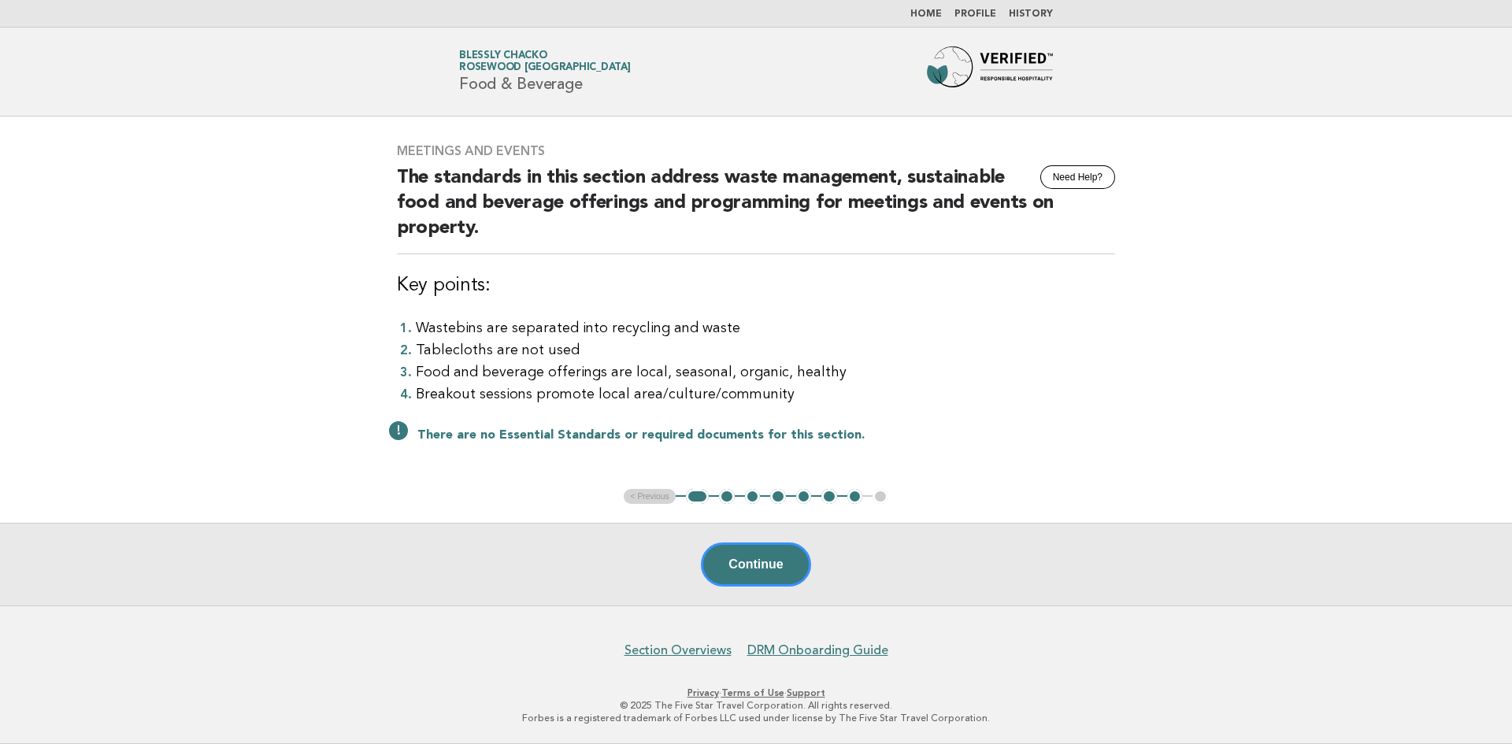
click at [698, 496] on button "1" at bounding box center [697, 497] width 23 height 16
click at [734, 547] on button "Continue" at bounding box center [755, 564] width 109 height 44
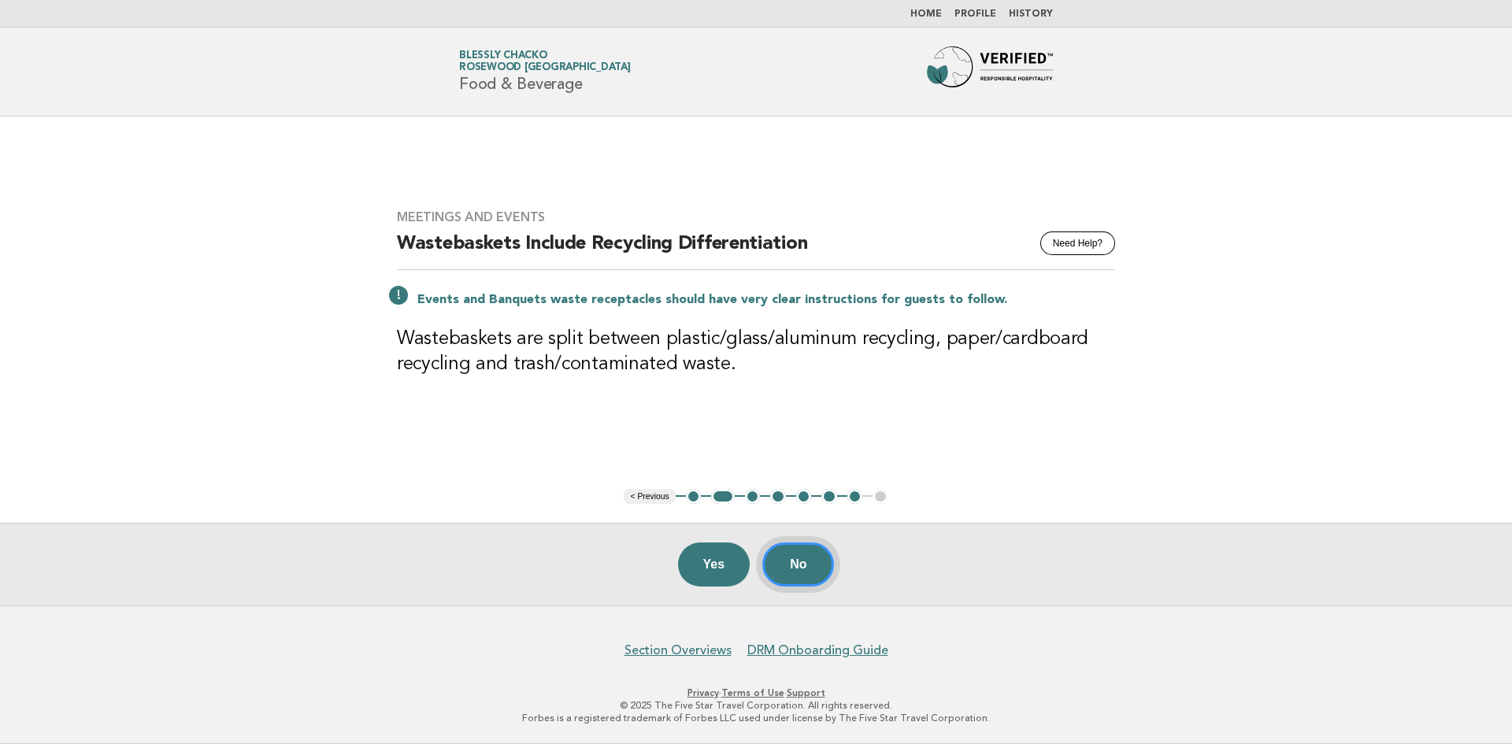
click at [825, 562] on button "No" at bounding box center [798, 564] width 72 height 44
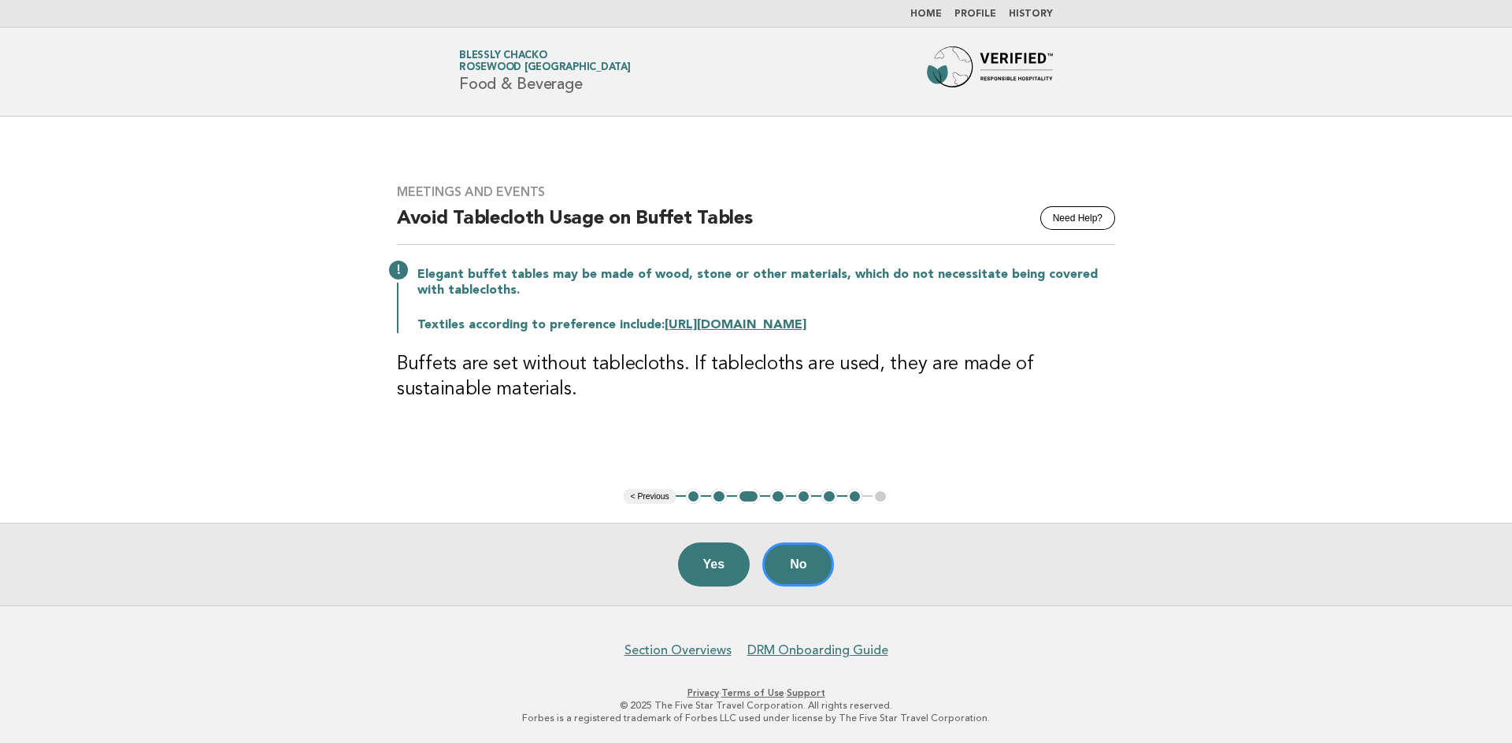
click at [717, 501] on button "2" at bounding box center [719, 497] width 16 height 16
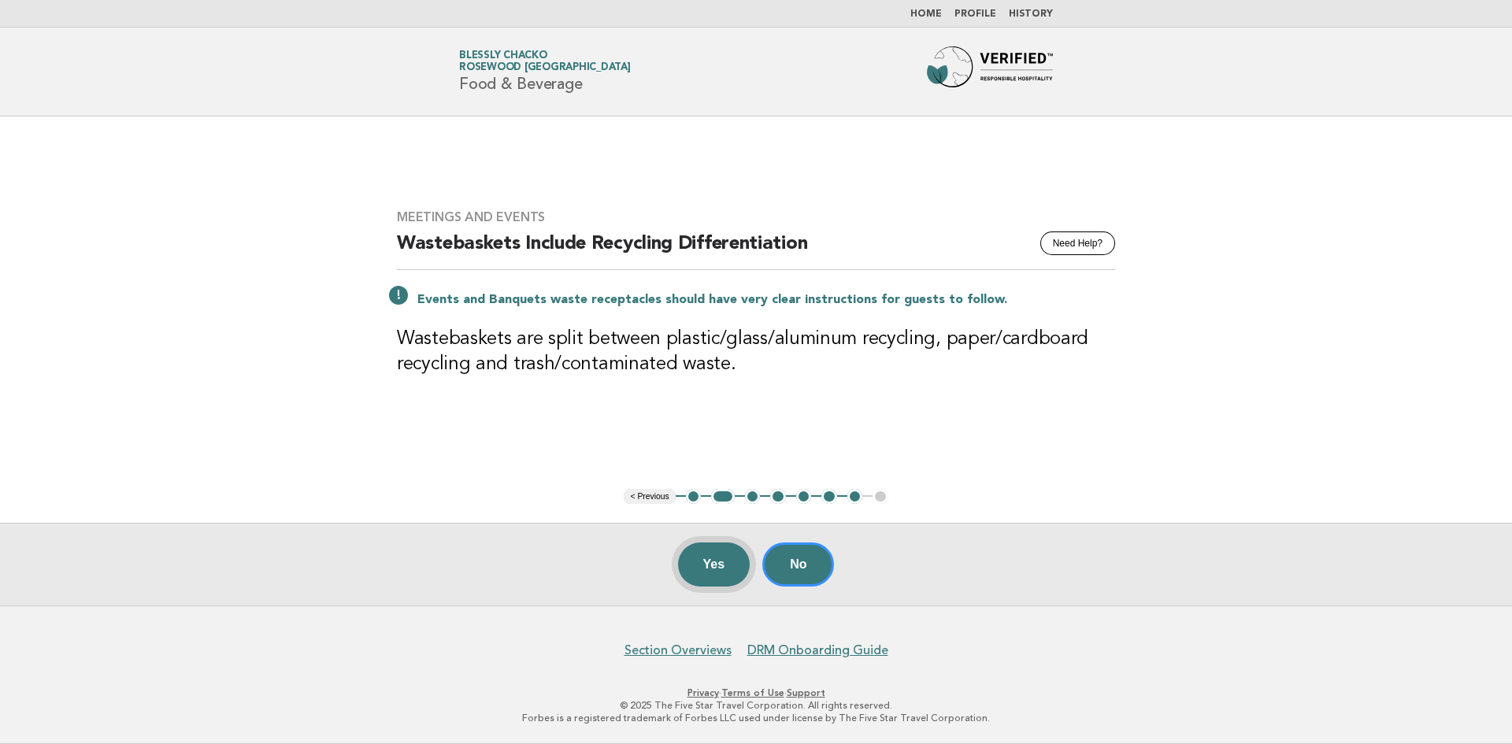
click at [711, 573] on button "Yes" at bounding box center [714, 564] width 72 height 44
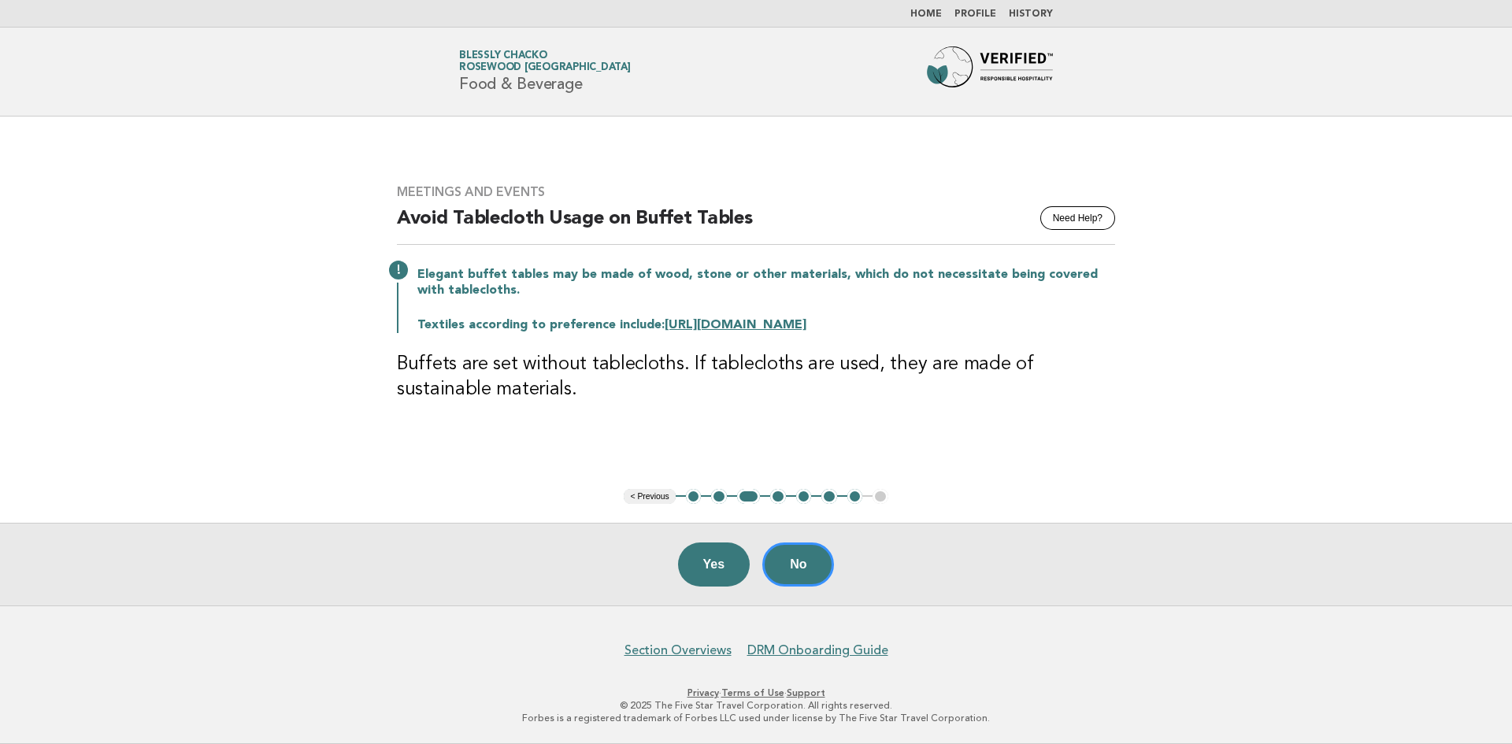
click at [720, 498] on button "2" at bounding box center [719, 497] width 16 height 16
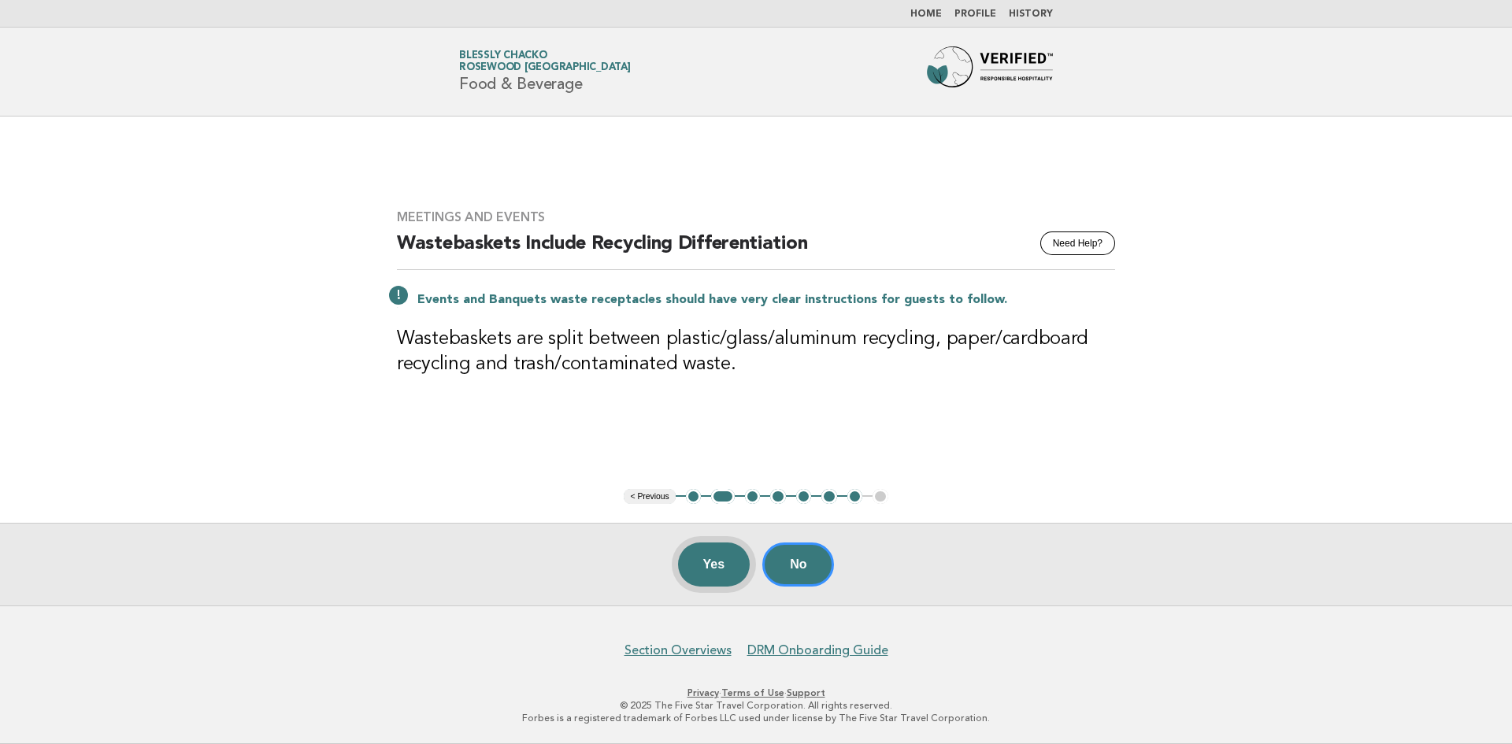
click at [698, 559] on button "Yes" at bounding box center [714, 564] width 72 height 44
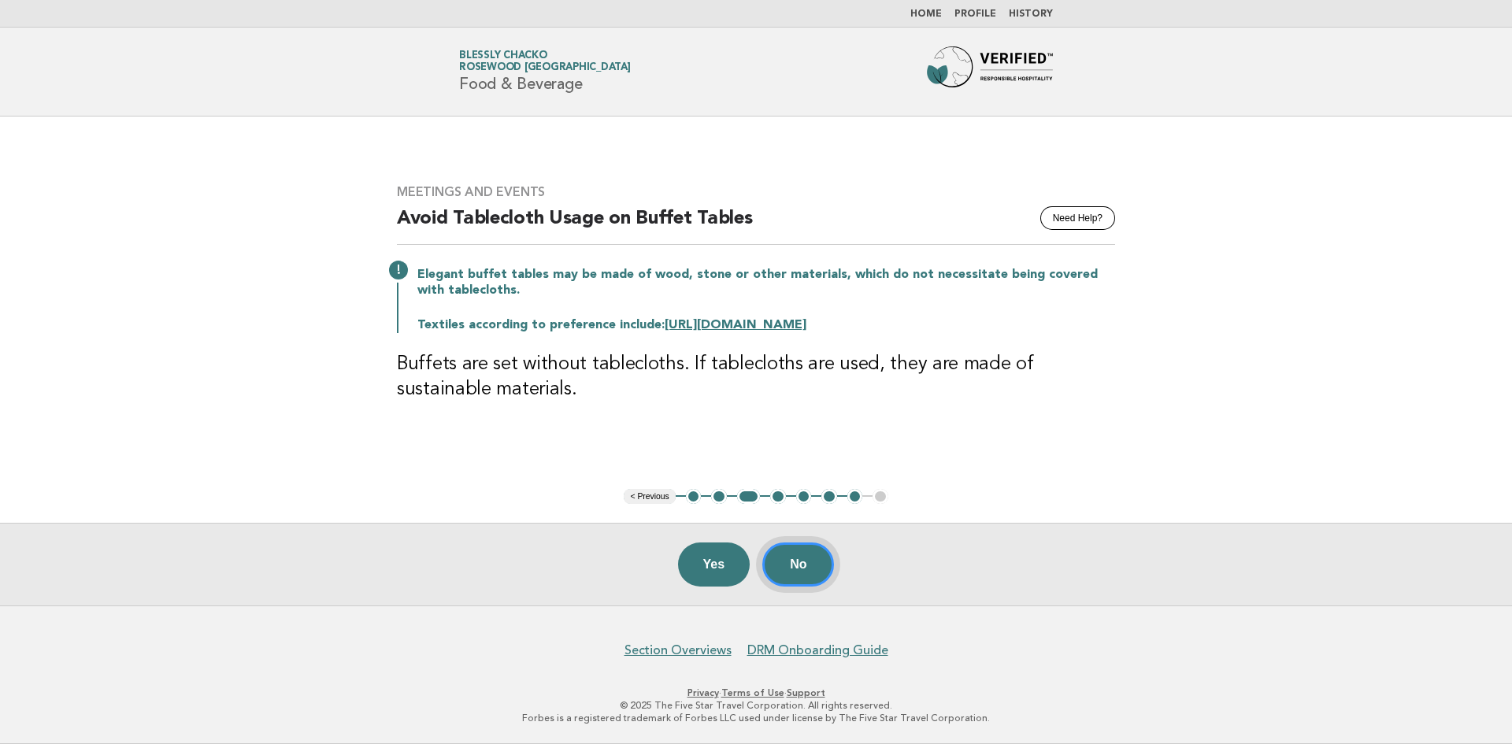
click at [803, 550] on button "No" at bounding box center [798, 564] width 72 height 44
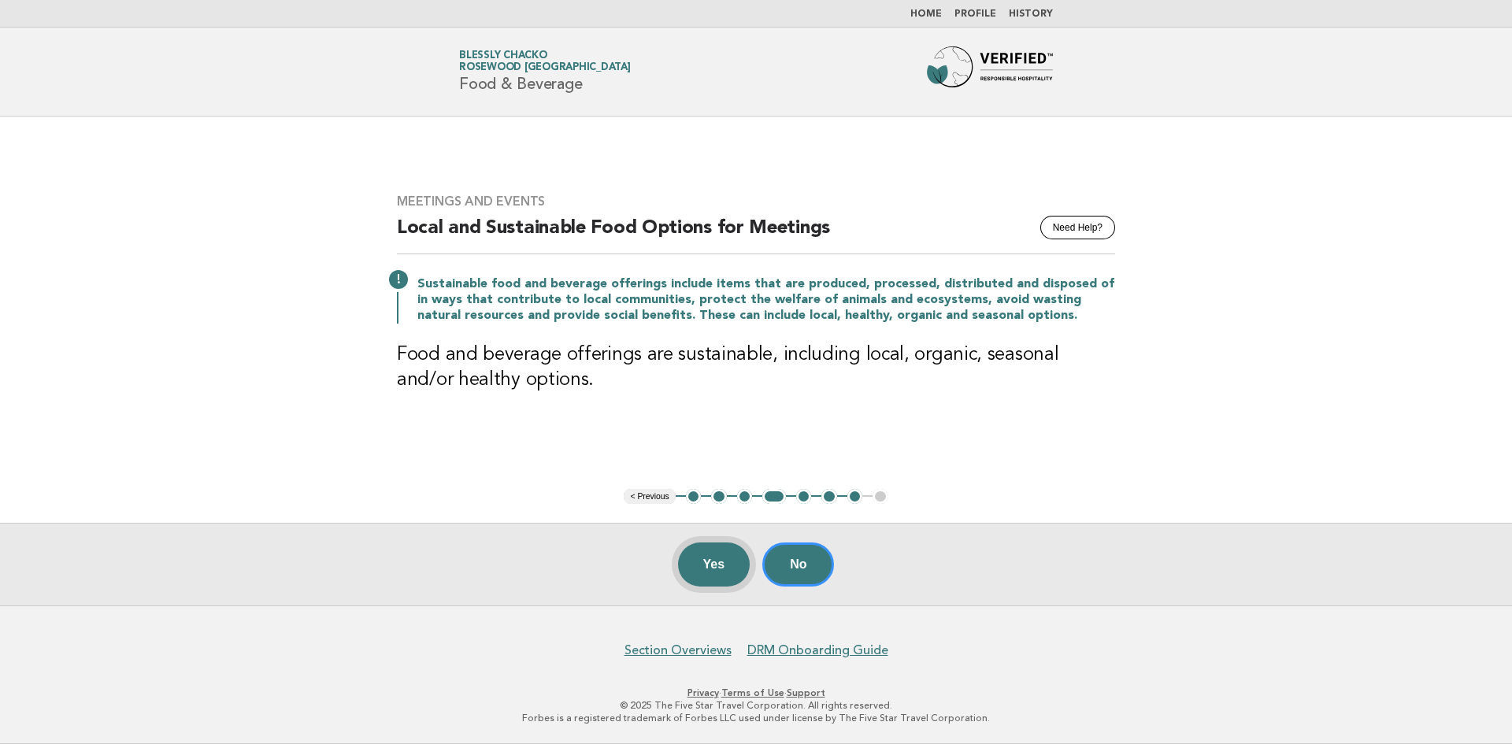
click at [712, 561] on button "Yes" at bounding box center [714, 564] width 72 height 44
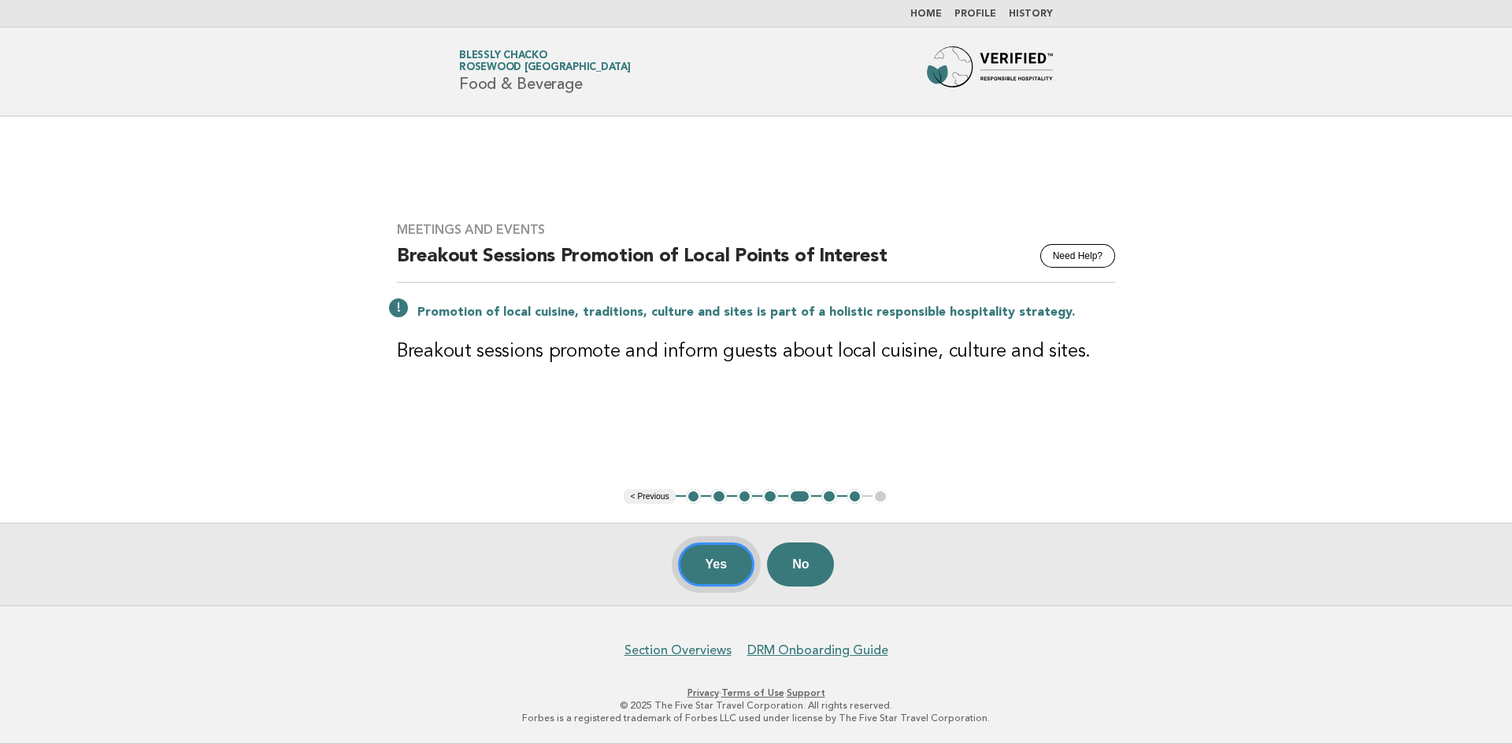
click at [711, 561] on button "Yes" at bounding box center [716, 564] width 77 height 44
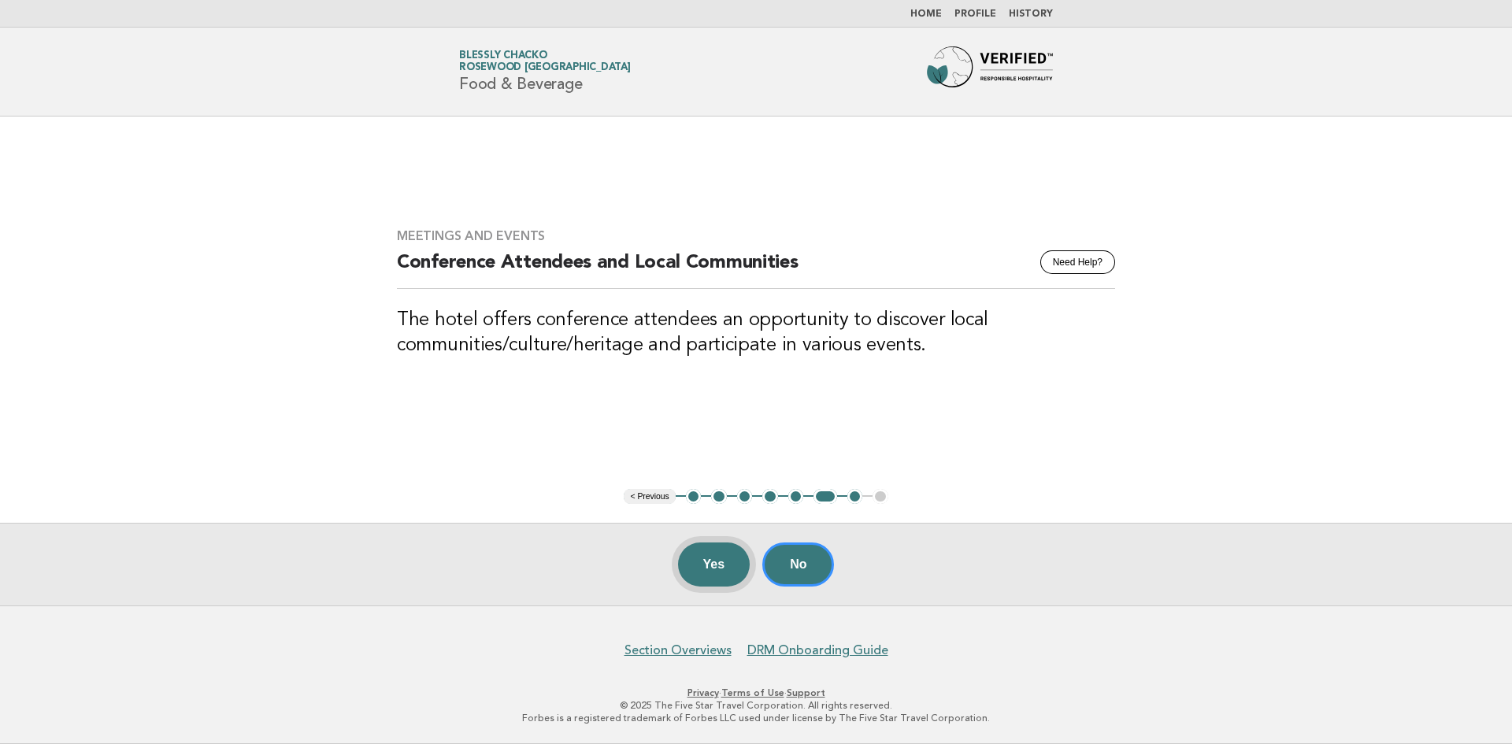
click at [716, 569] on button "Yes" at bounding box center [714, 564] width 72 height 44
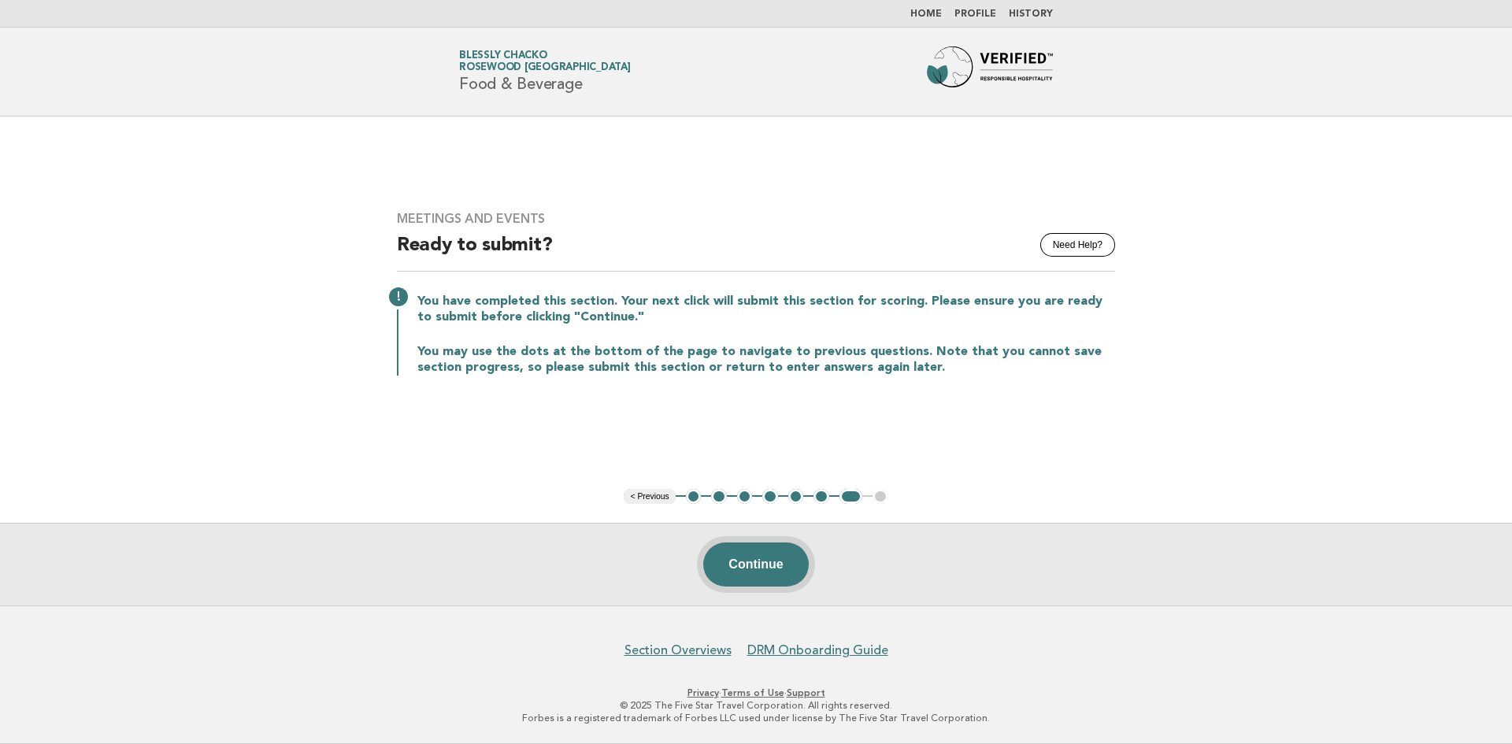
click at [746, 565] on button "Continue" at bounding box center [755, 564] width 105 height 44
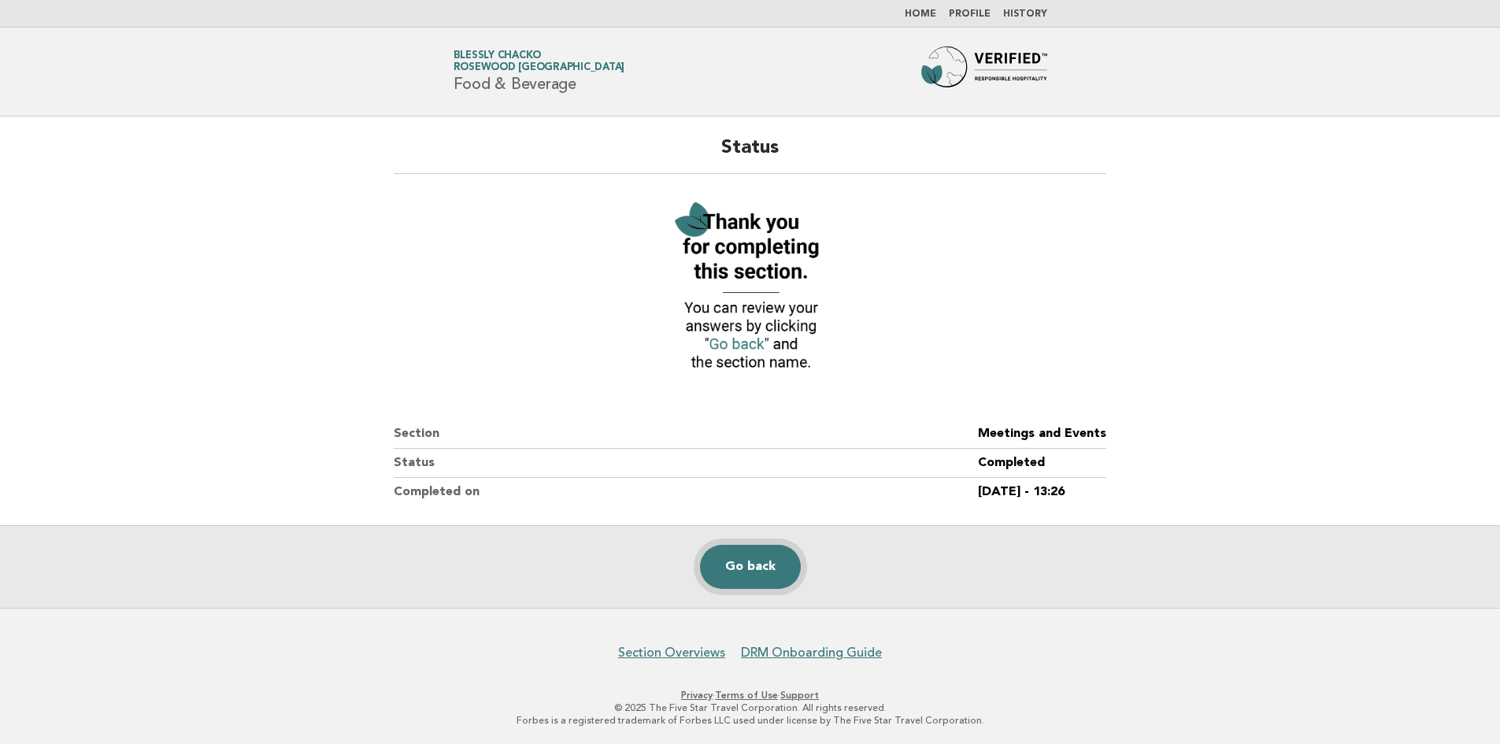
click at [735, 571] on link "Go back" at bounding box center [750, 567] width 101 height 44
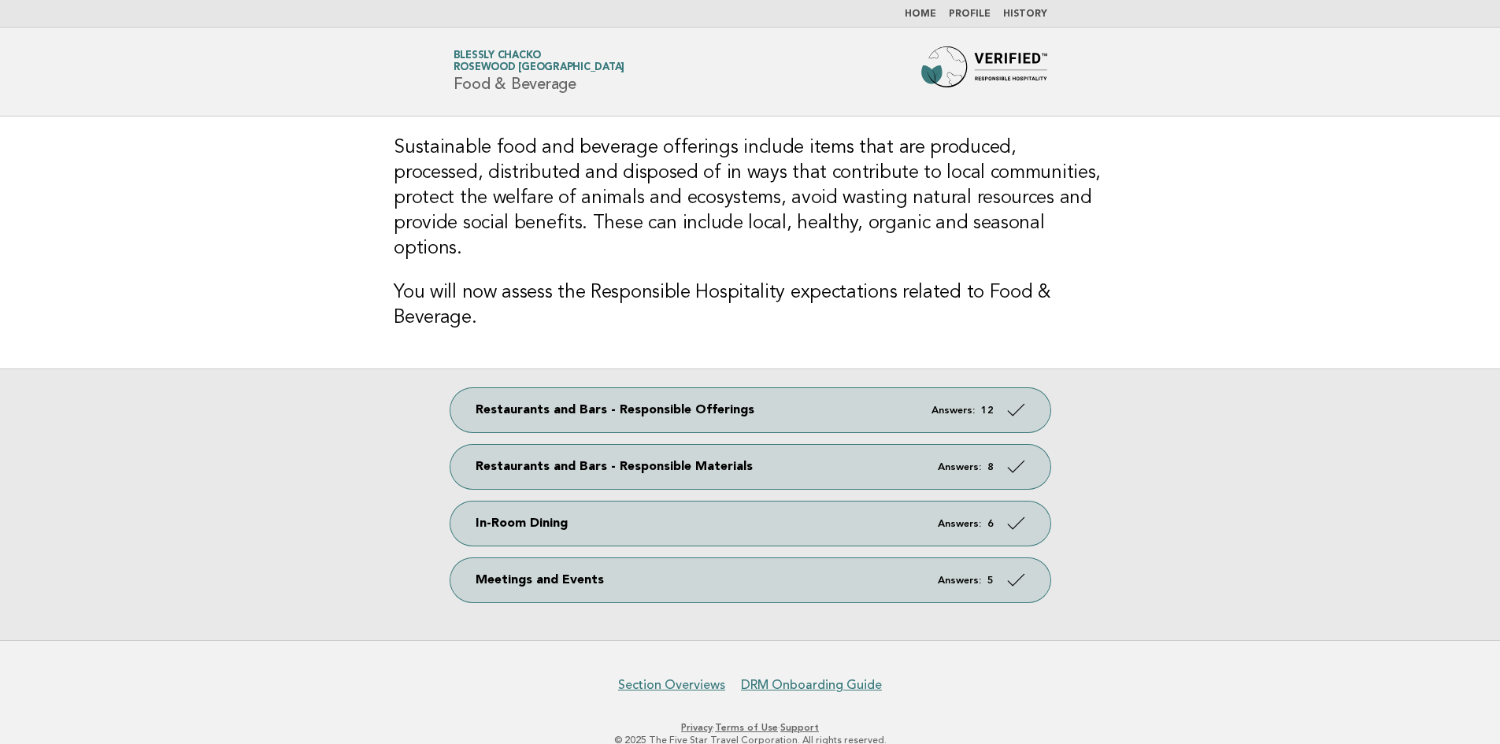
click at [920, 14] on link "Home" at bounding box center [920, 13] width 31 height 9
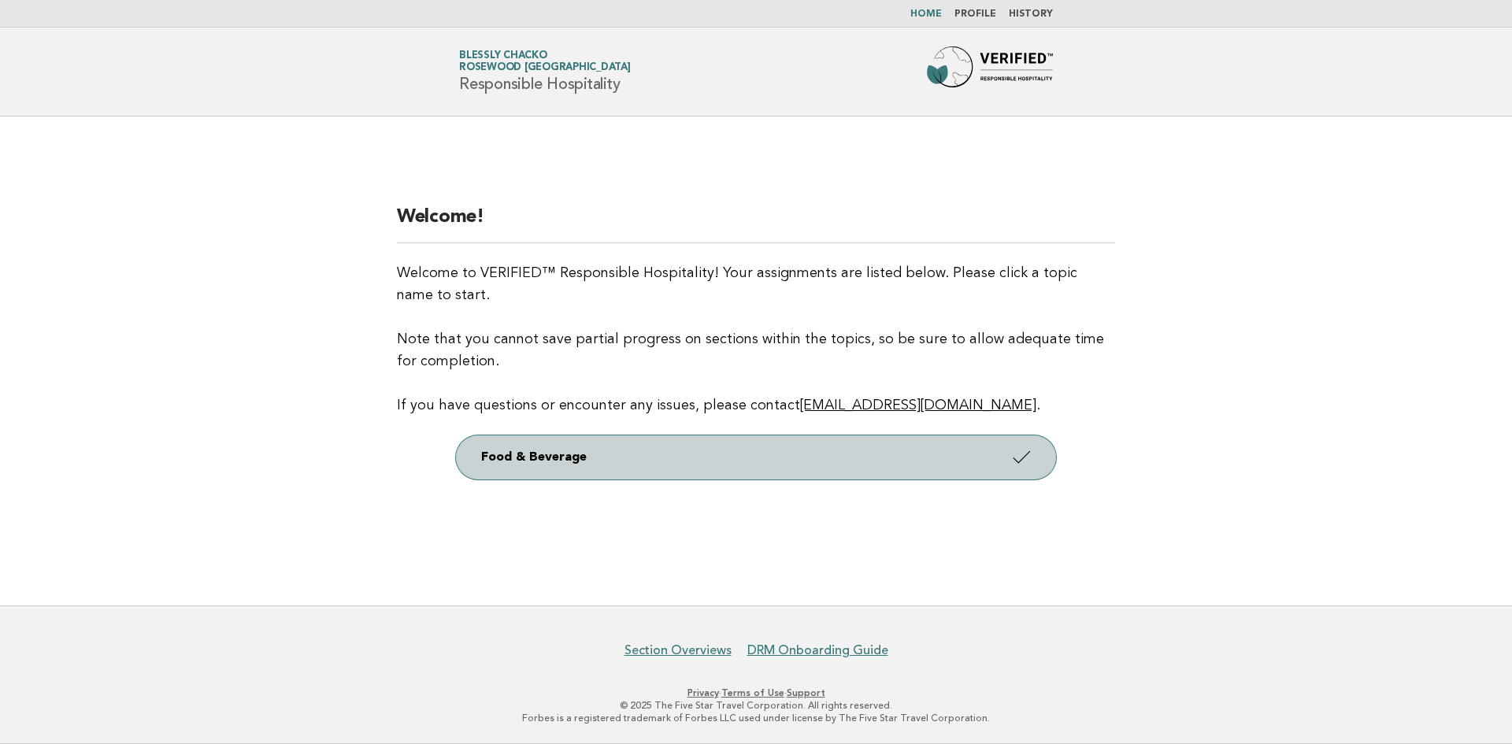
click at [628, 455] on link "Food & Beverage" at bounding box center [756, 457] width 600 height 44
